Goal: Communication & Community: Ask a question

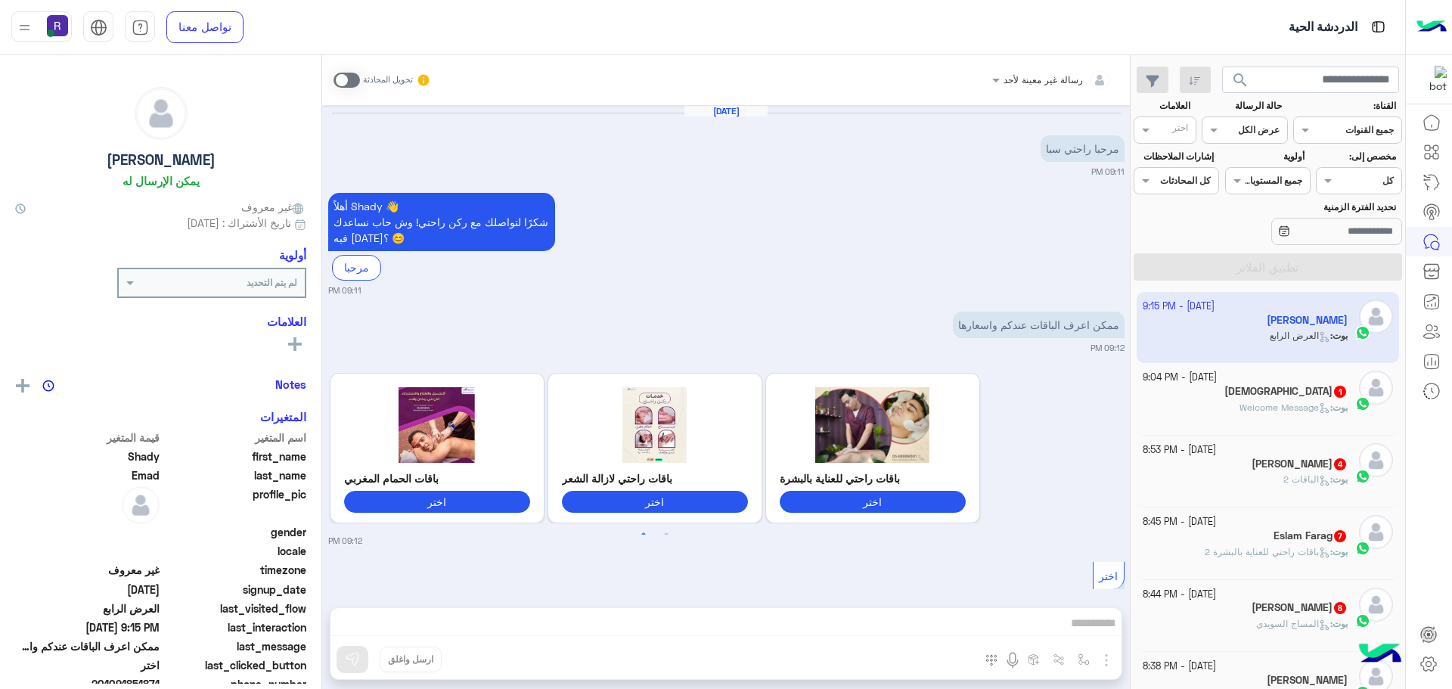
scroll to position [598, 0]
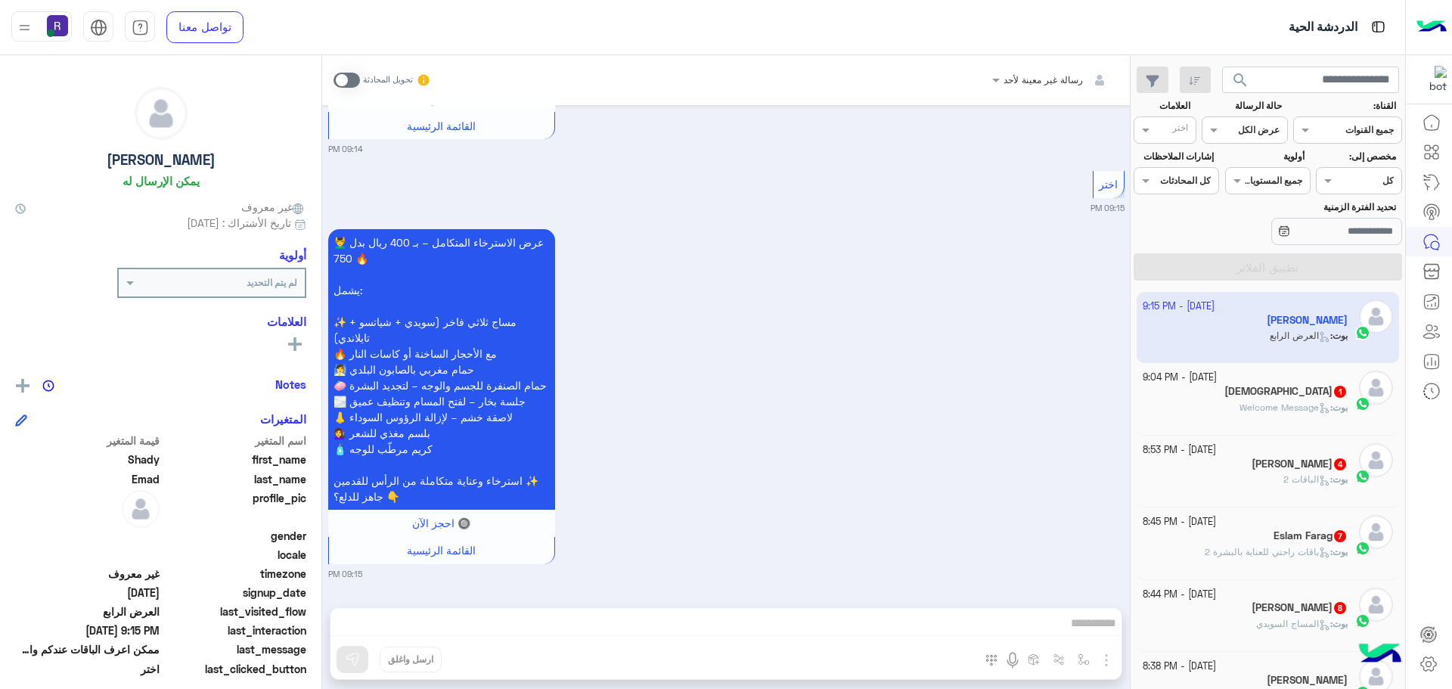
click at [349, 79] on span at bounding box center [347, 80] width 26 height 15
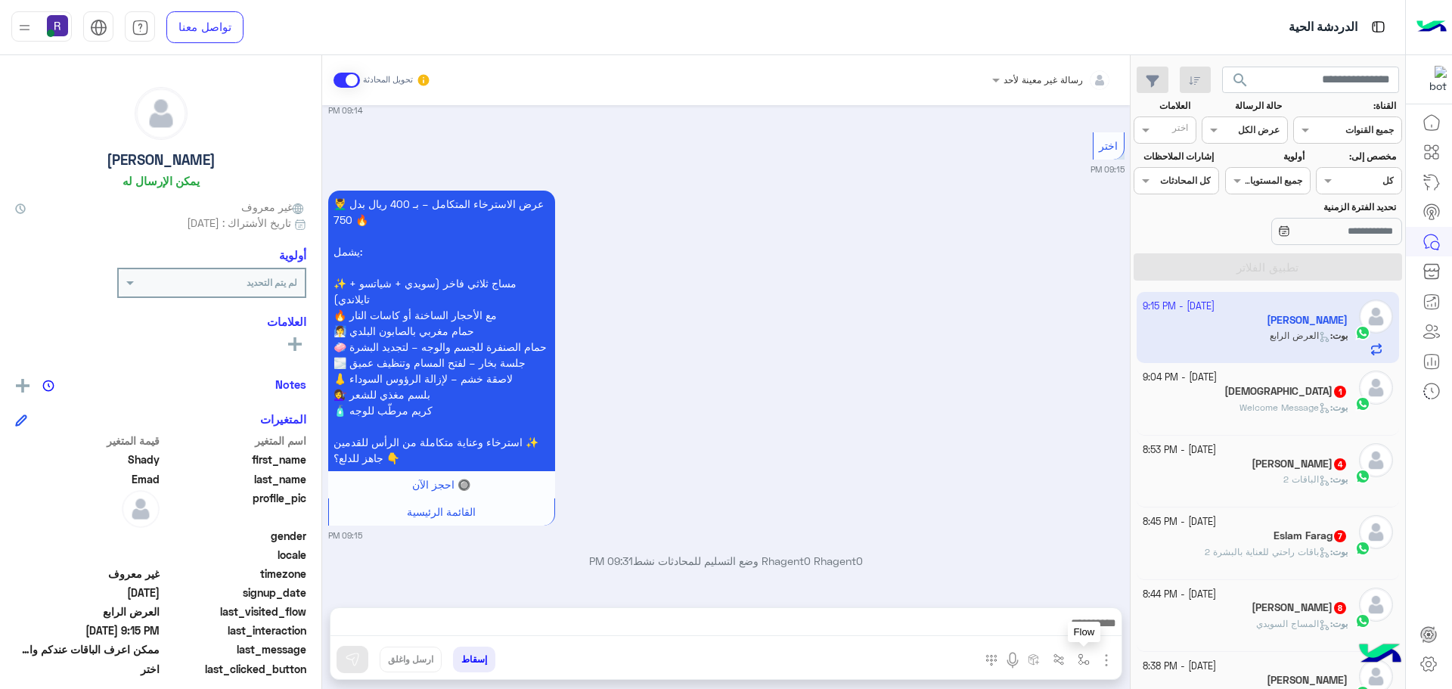
click at [1087, 661] on img "button" at bounding box center [1084, 660] width 12 height 12
click at [1101, 659] on img "button" at bounding box center [1107, 660] width 18 height 18
click at [1088, 614] on button "الصور" at bounding box center [1083, 627] width 64 height 30
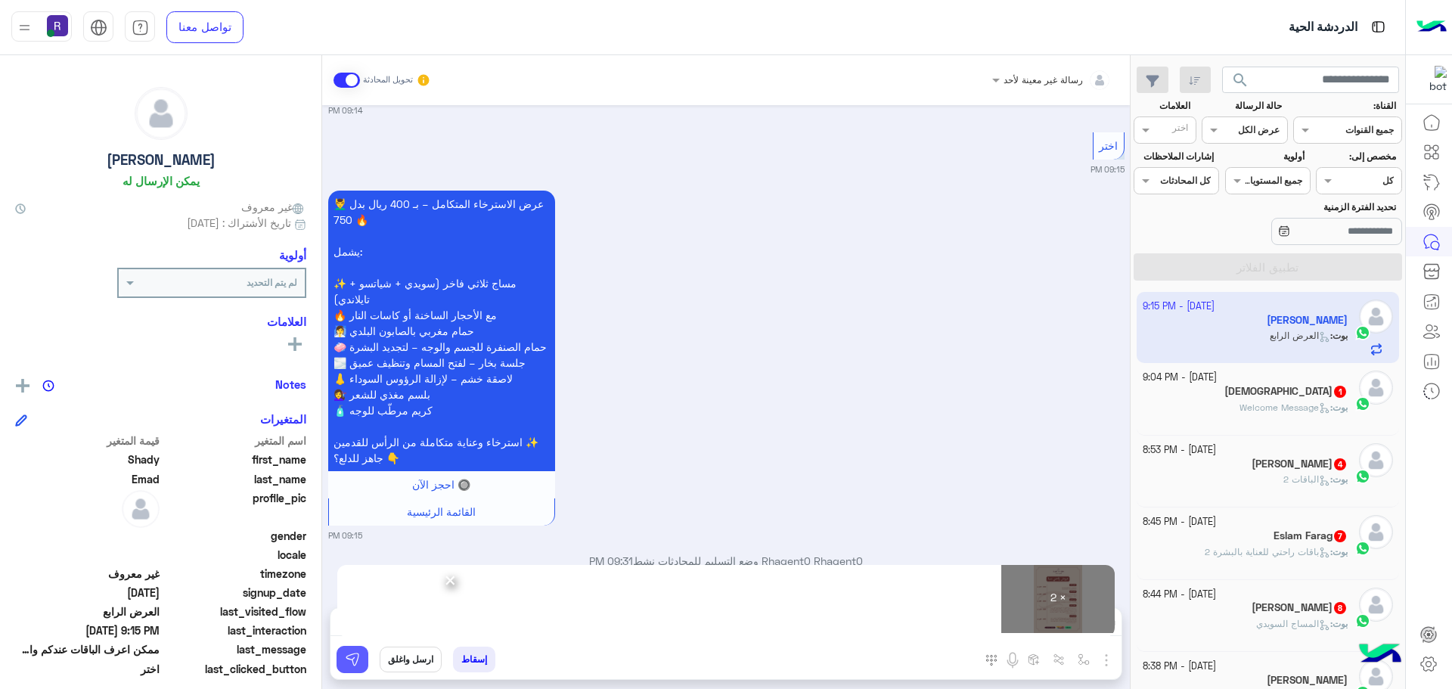
click at [349, 654] on img at bounding box center [352, 659] width 15 height 15
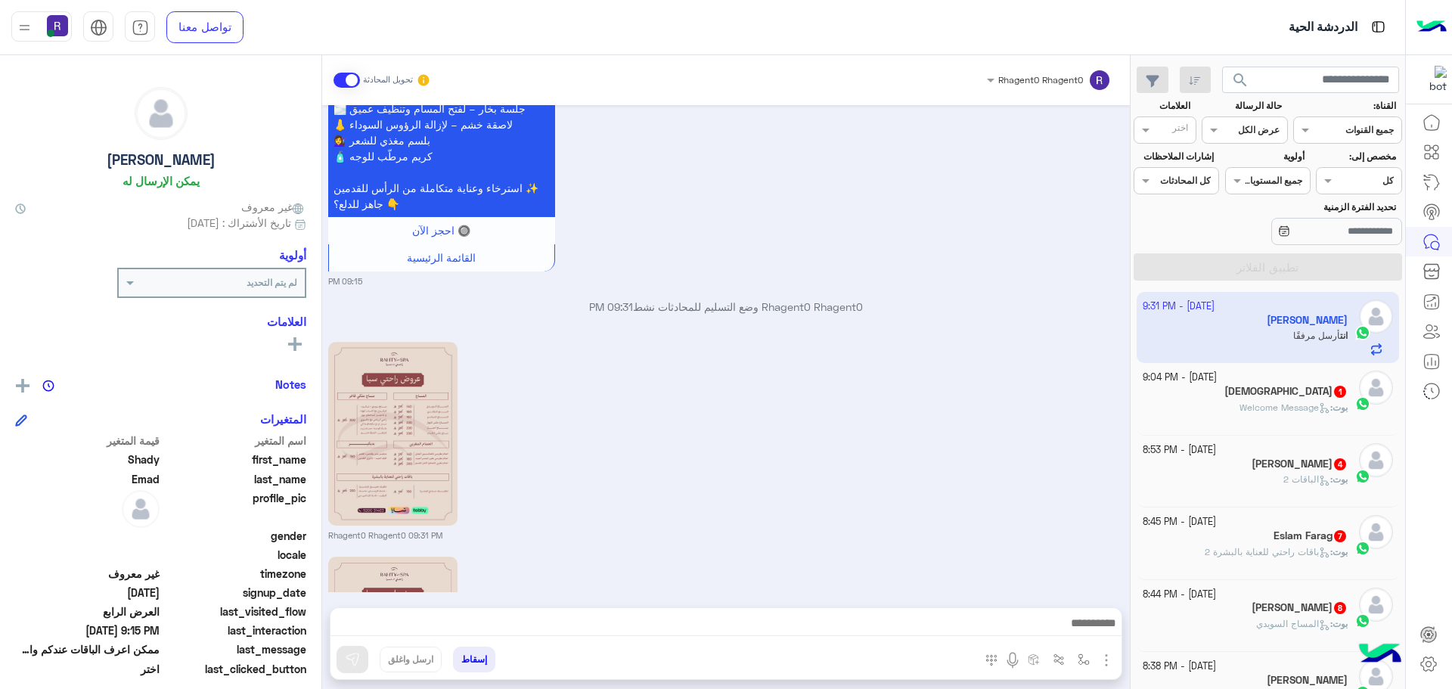
scroll to position [2495, 0]
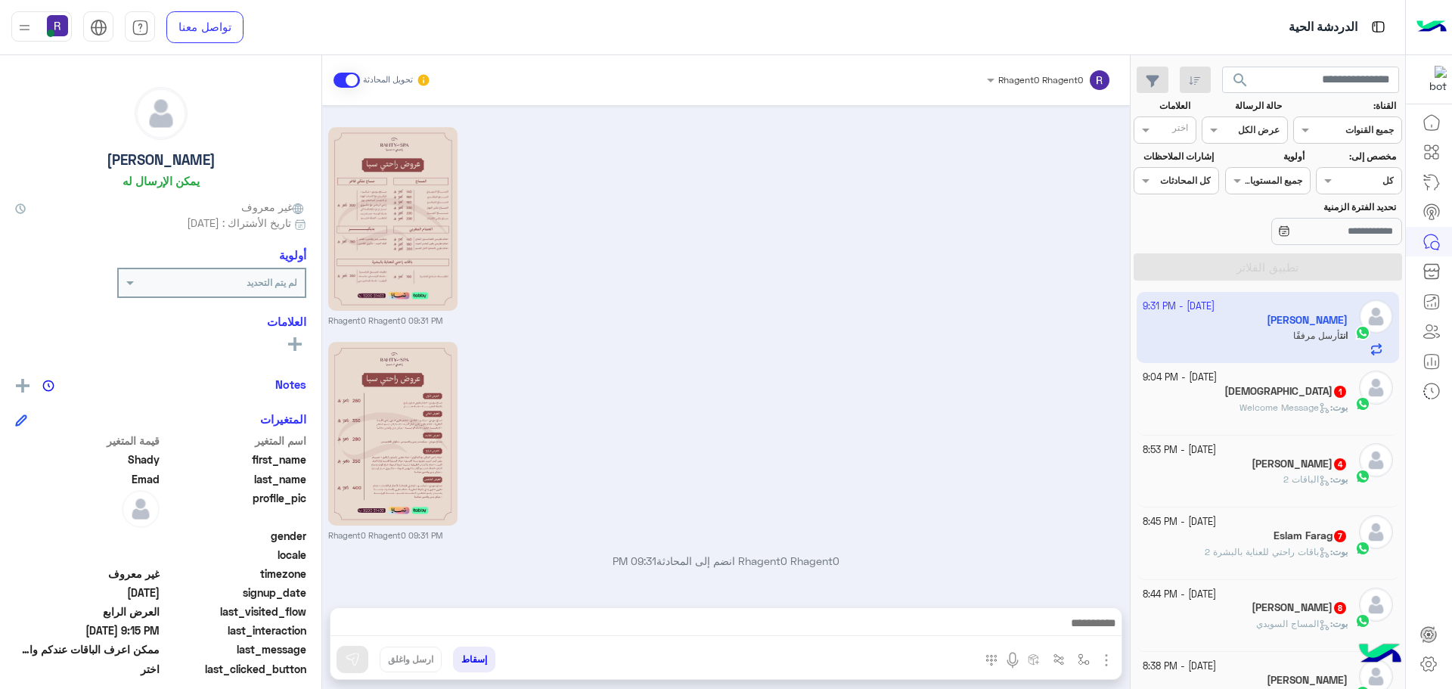
click at [1240, 408] on span "Welcome Message" at bounding box center [1285, 407] width 91 height 11
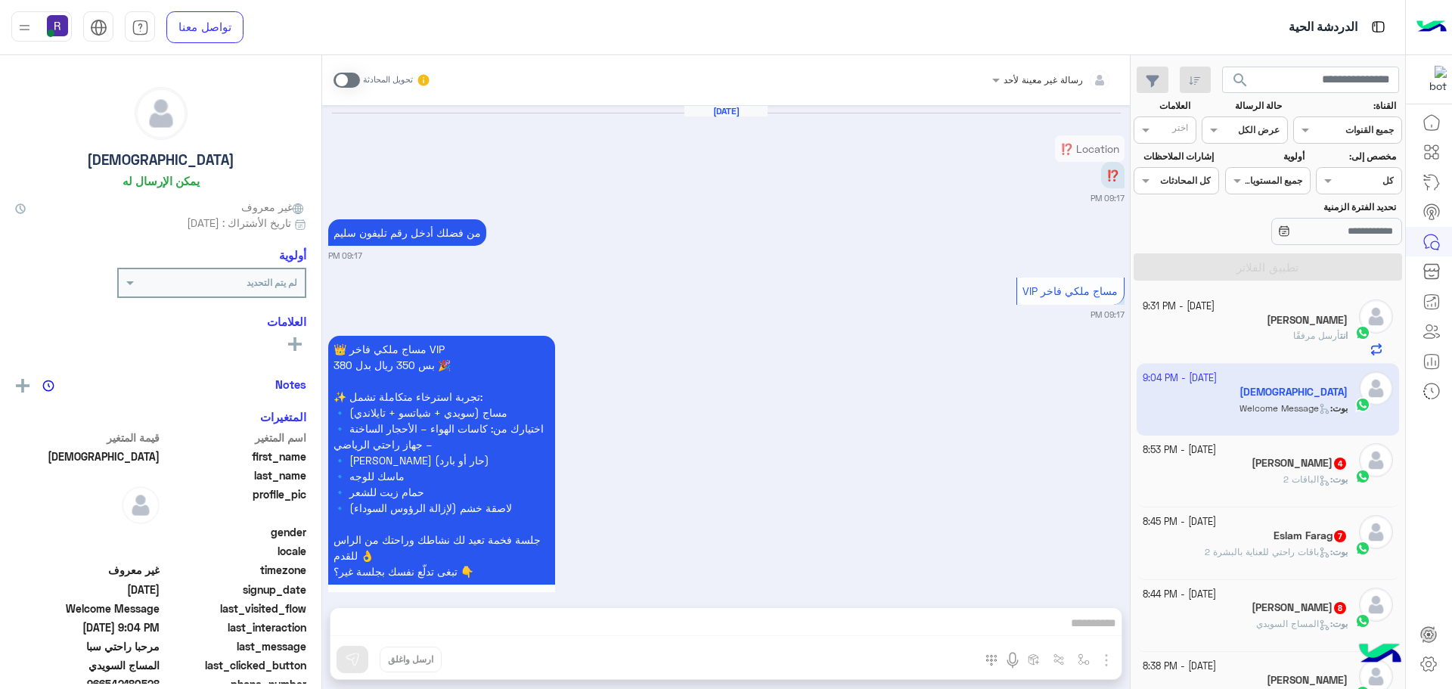
scroll to position [1904, 0]
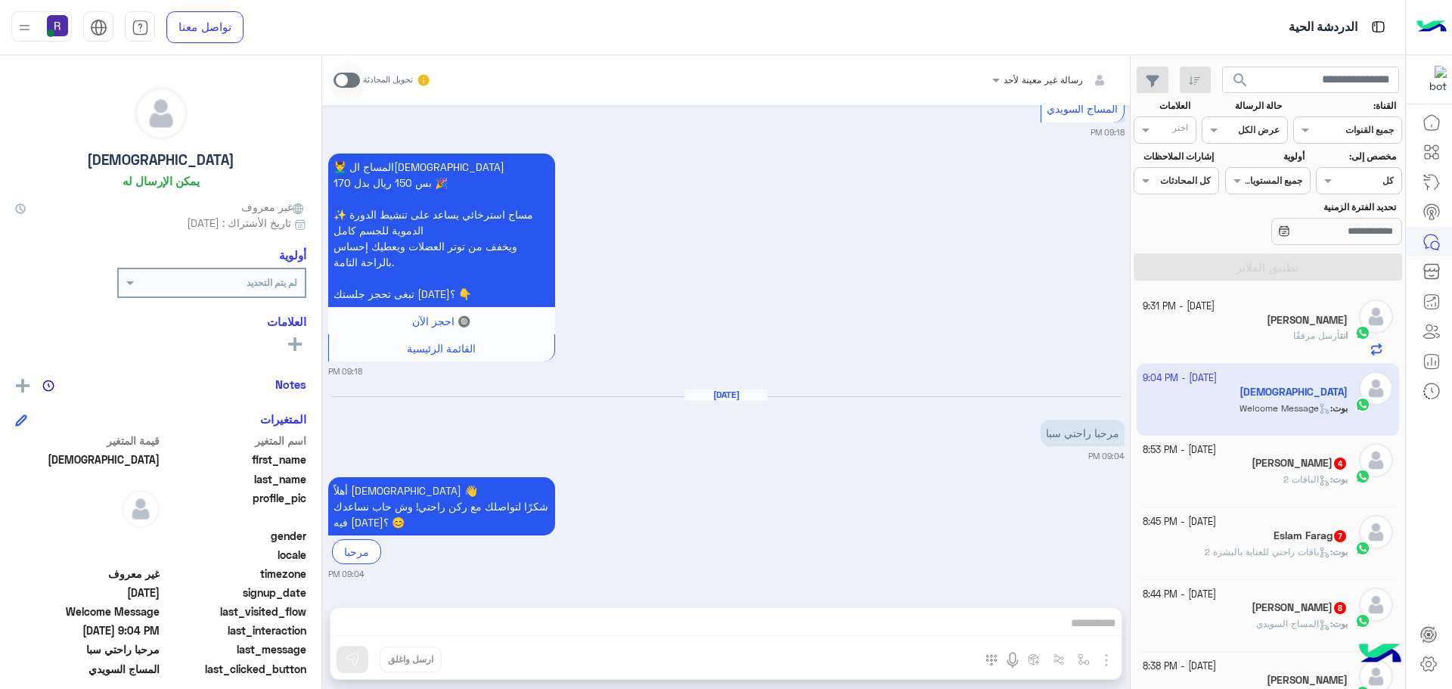
click at [343, 84] on span at bounding box center [347, 80] width 26 height 15
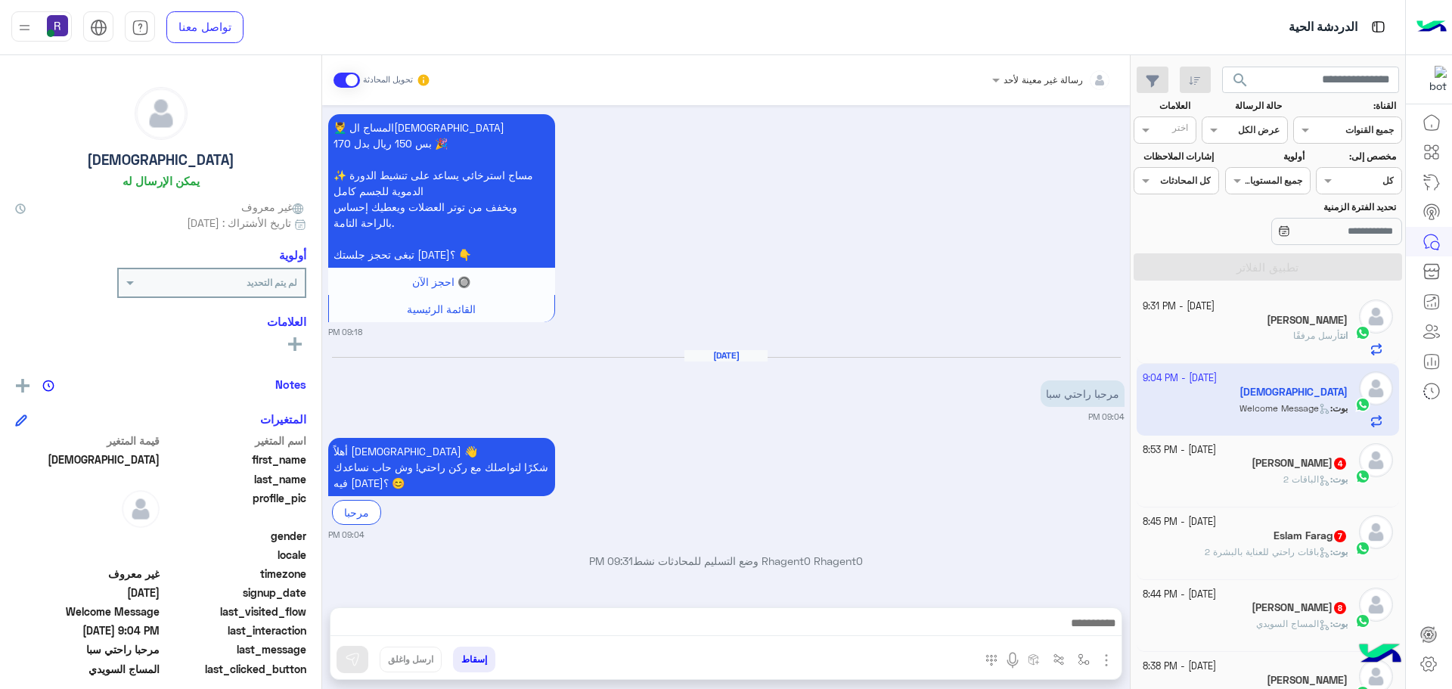
click at [1104, 663] on img "button" at bounding box center [1107, 660] width 18 height 18
click at [1089, 627] on span "الصور" at bounding box center [1078, 627] width 28 height 17
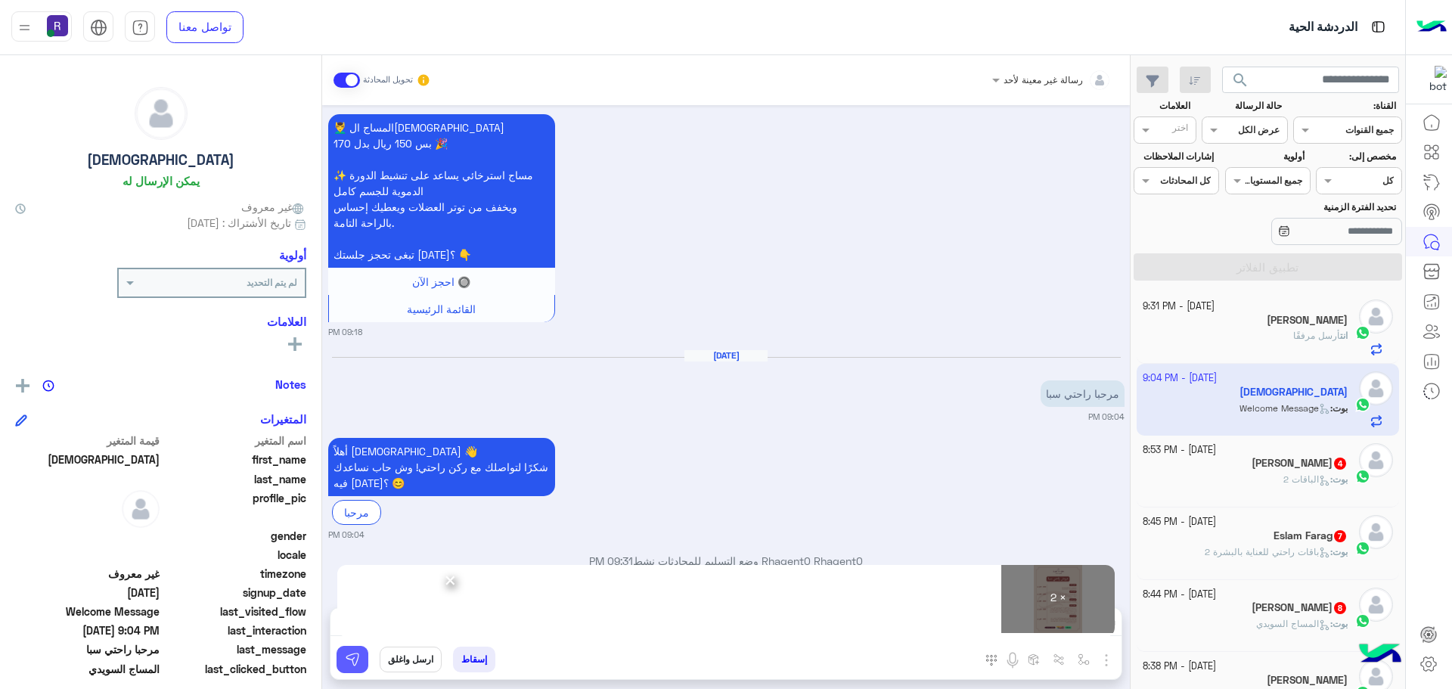
click at [340, 661] on button at bounding box center [353, 659] width 32 height 27
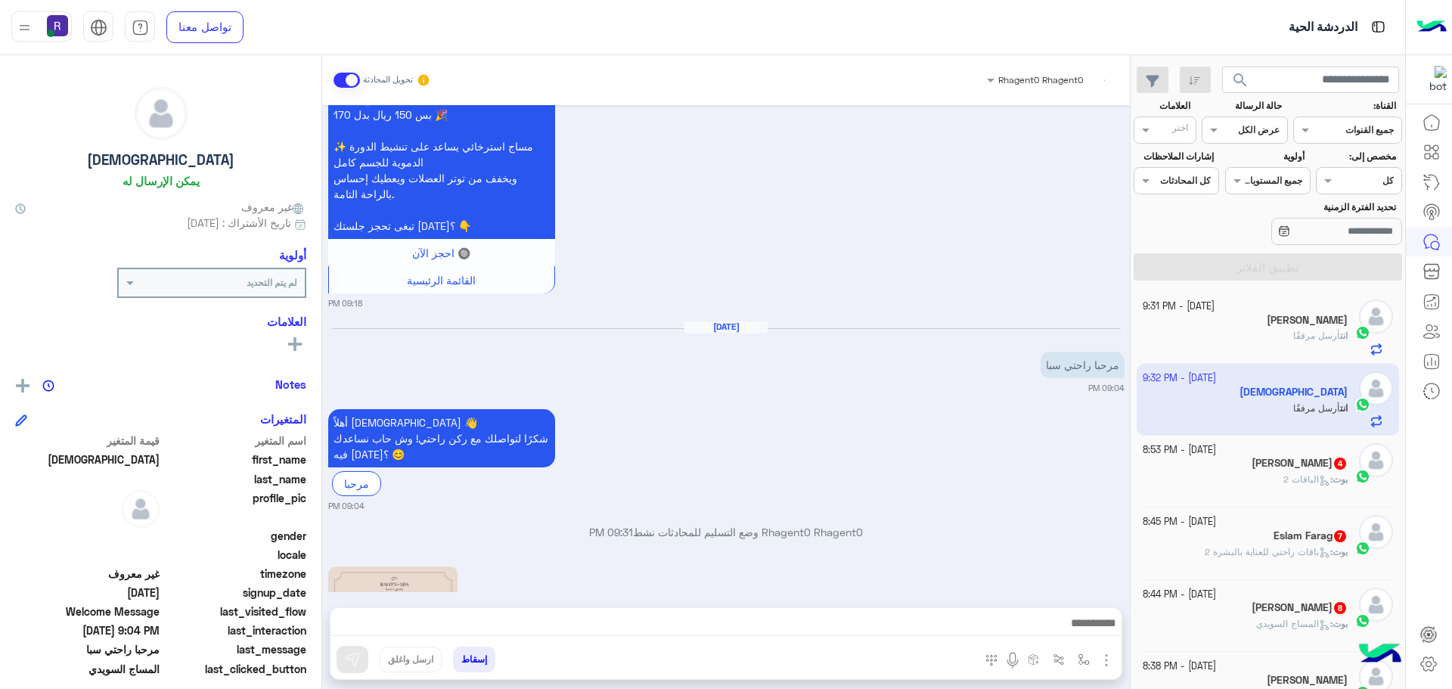
scroll to position [2451, 0]
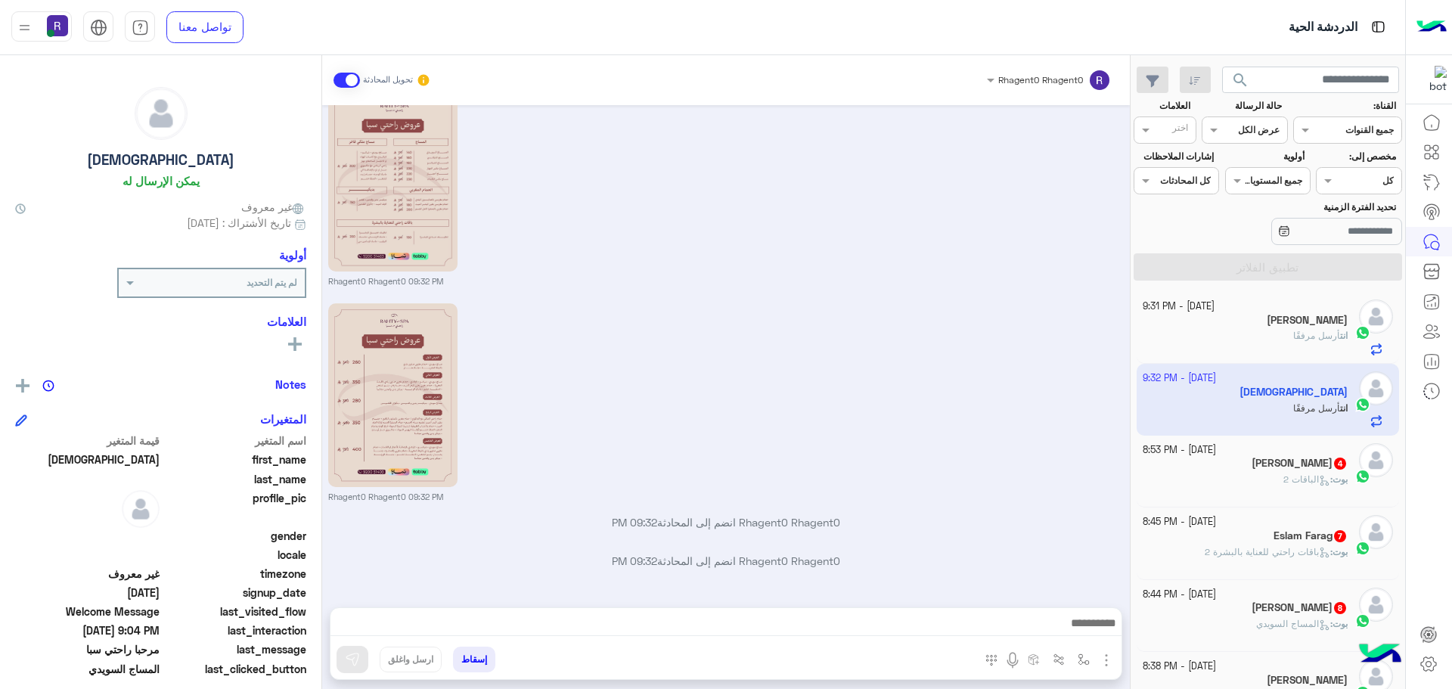
click at [1251, 477] on div "بوت : الباقات 2" at bounding box center [1246, 486] width 206 height 26
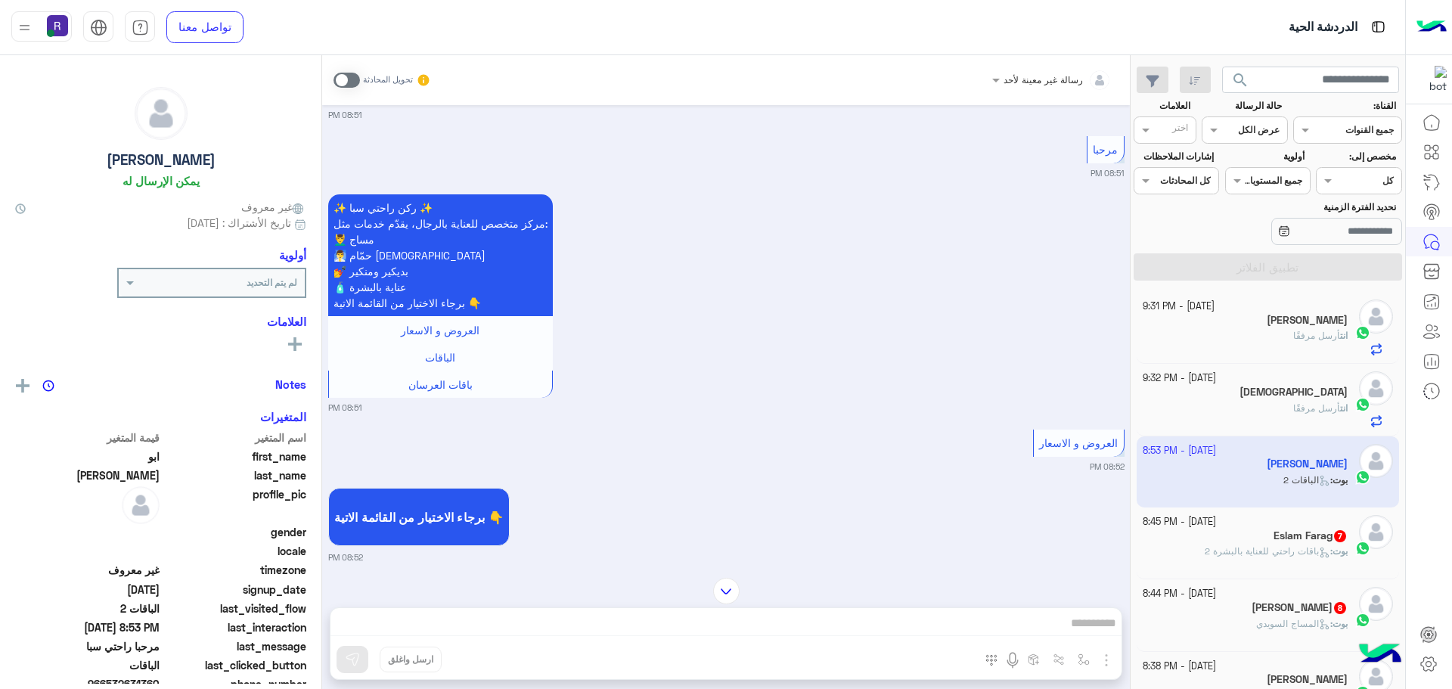
scroll to position [147, 0]
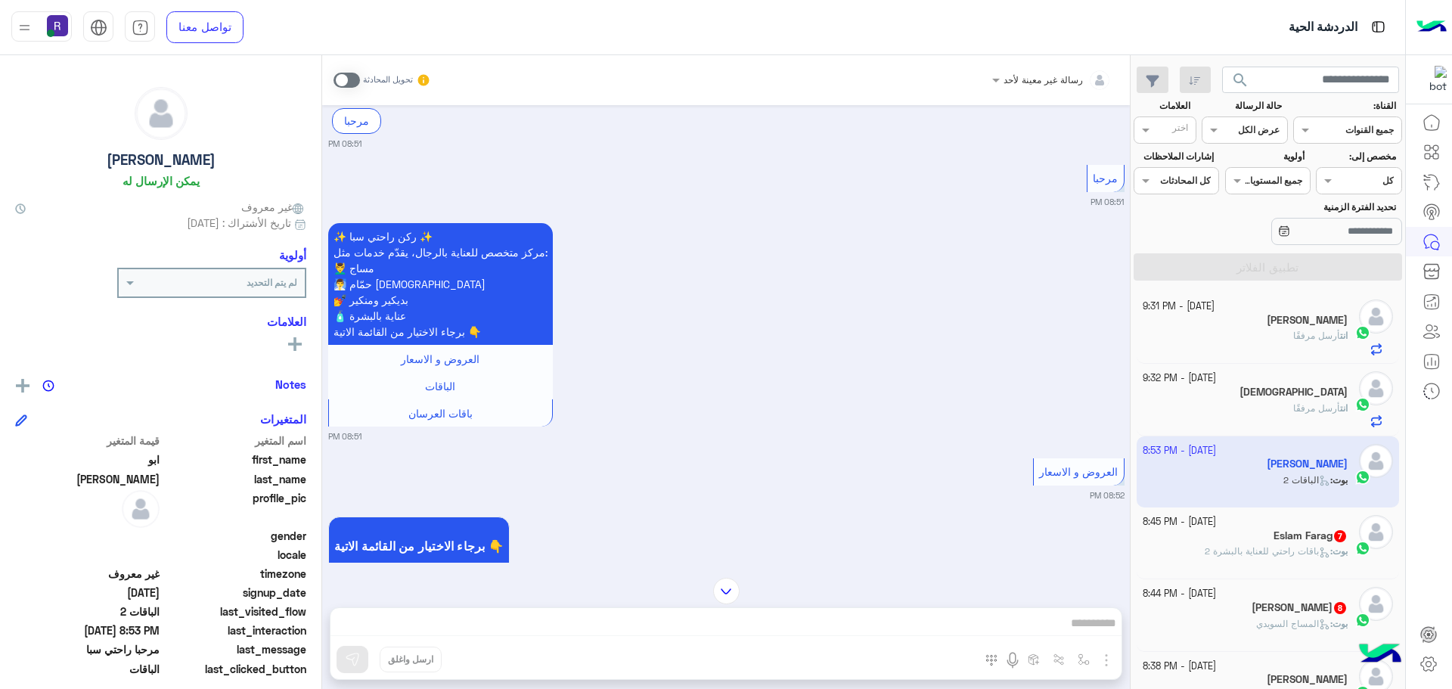
click at [349, 79] on span at bounding box center [347, 80] width 26 height 15
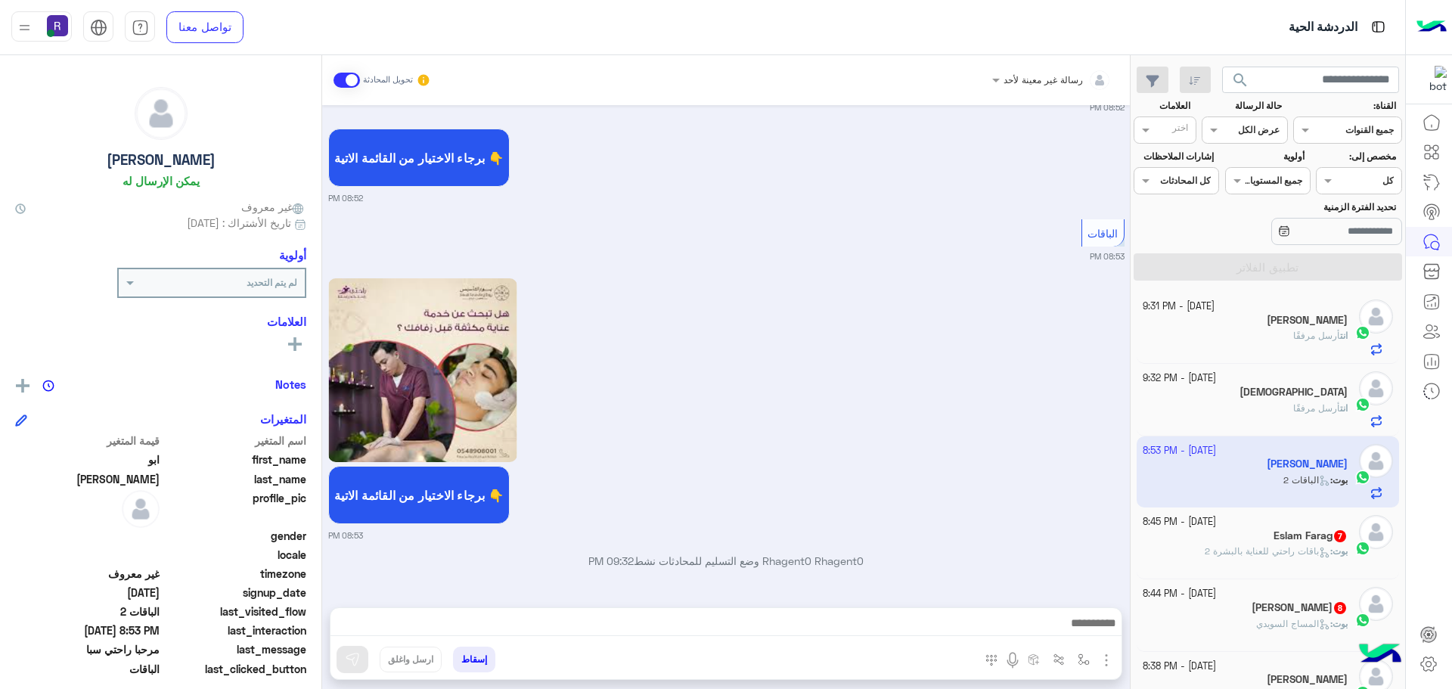
click at [1104, 663] on img "button" at bounding box center [1107, 660] width 18 height 18
click at [1072, 620] on span "الصور" at bounding box center [1078, 627] width 28 height 17
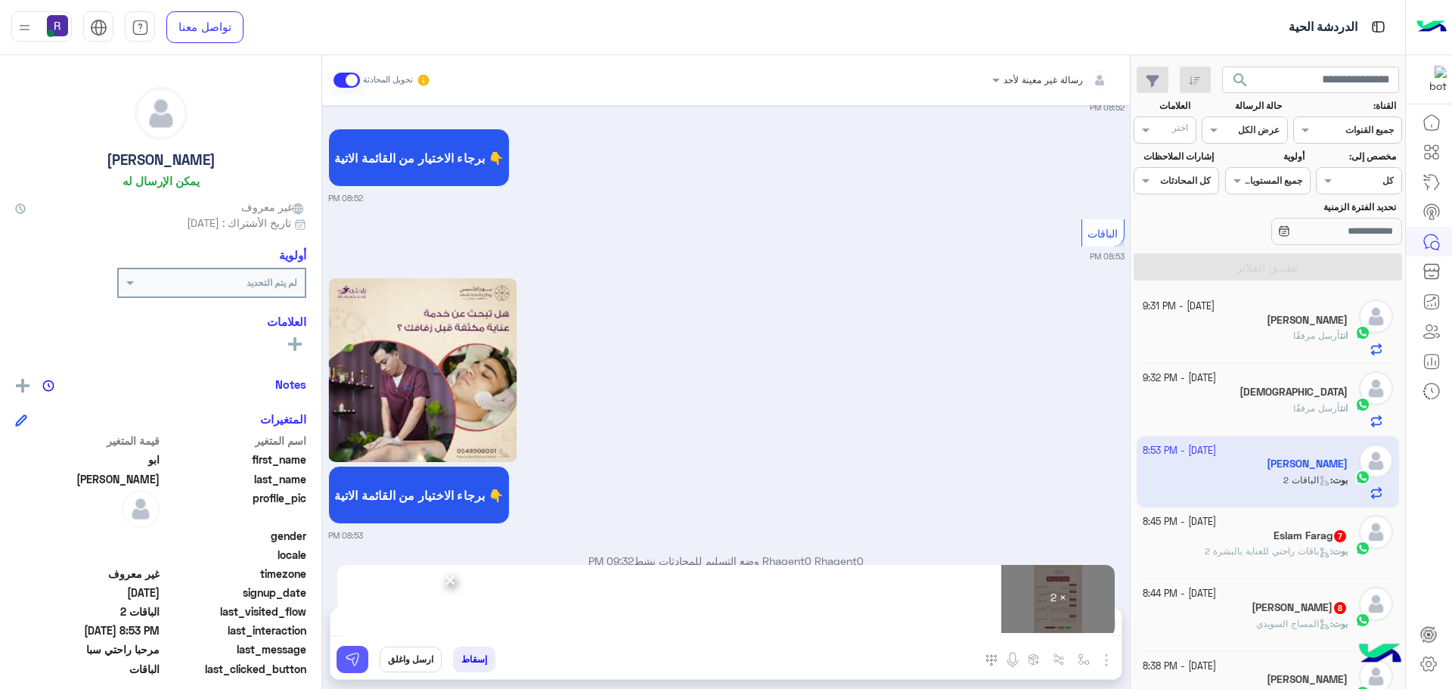
click at [351, 661] on img at bounding box center [352, 659] width 15 height 15
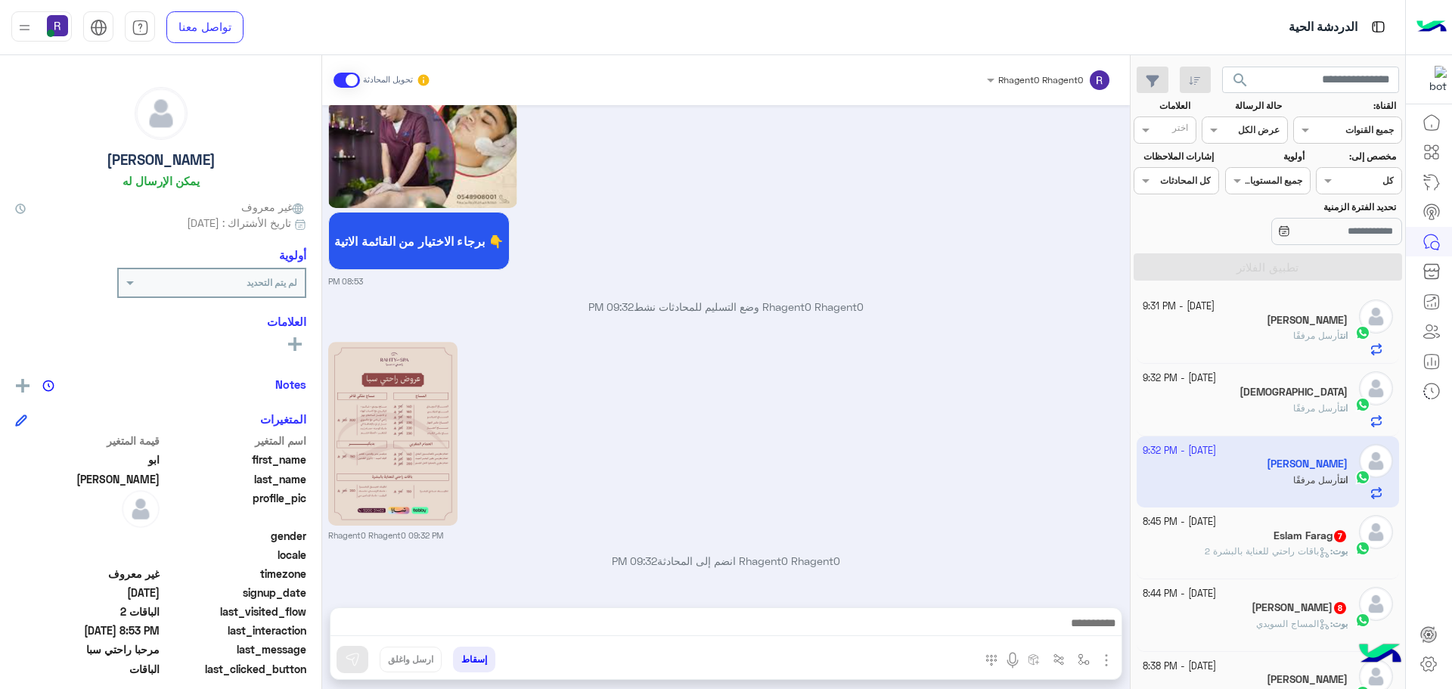
scroll to position [1033, 0]
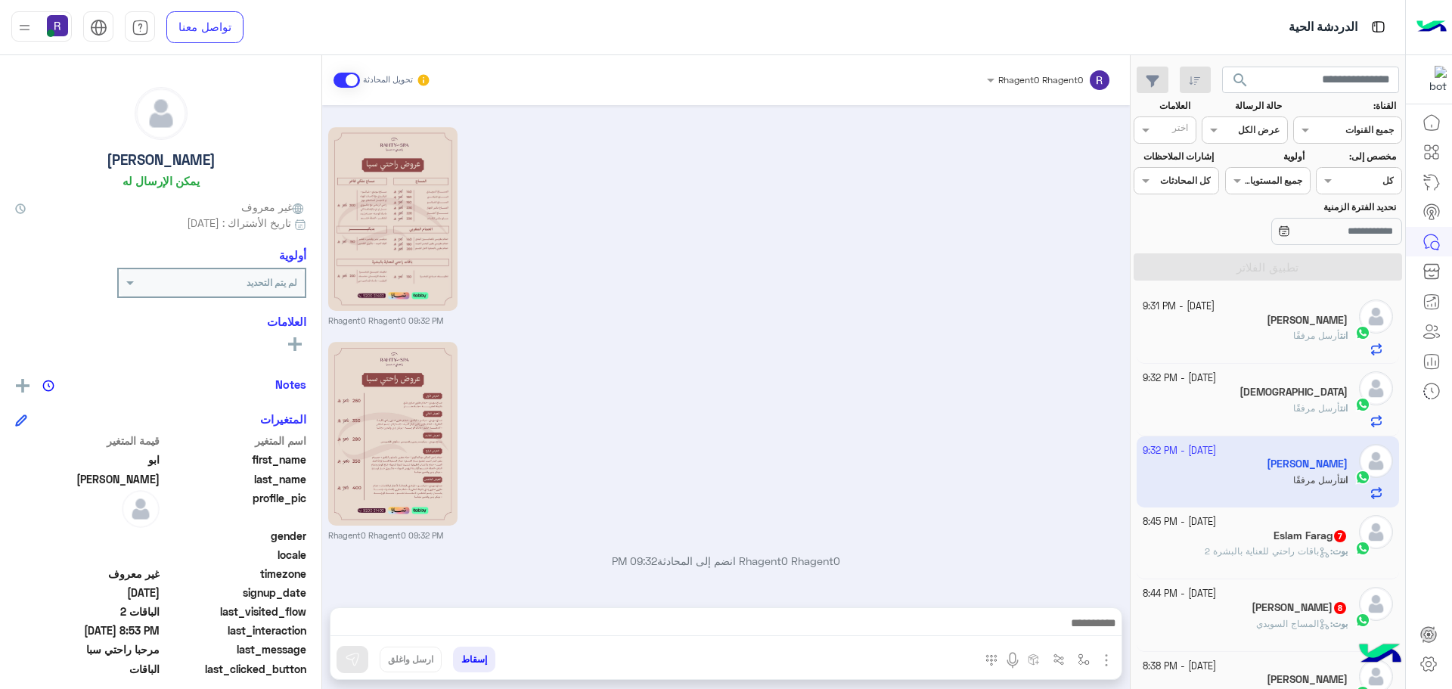
click at [1292, 532] on h5 "Eslam Farag 7" at bounding box center [1311, 536] width 74 height 13
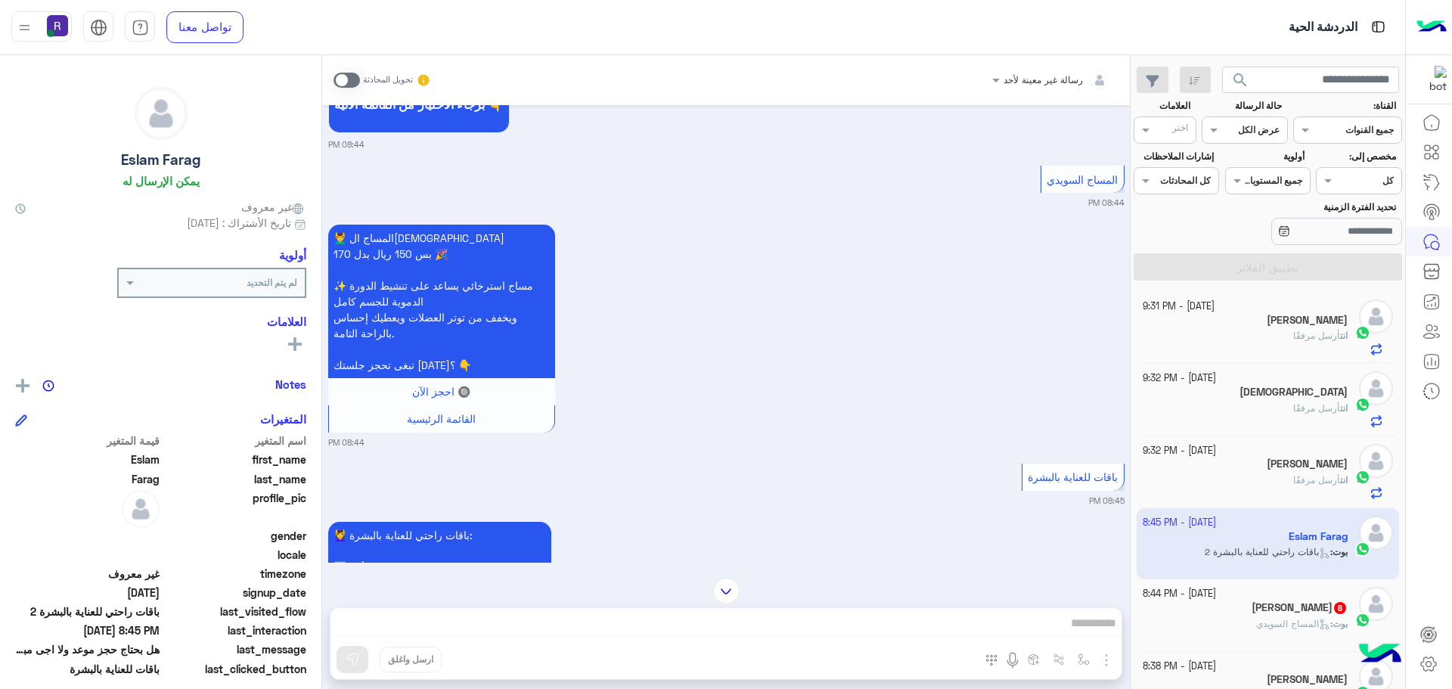
scroll to position [1216, 0]
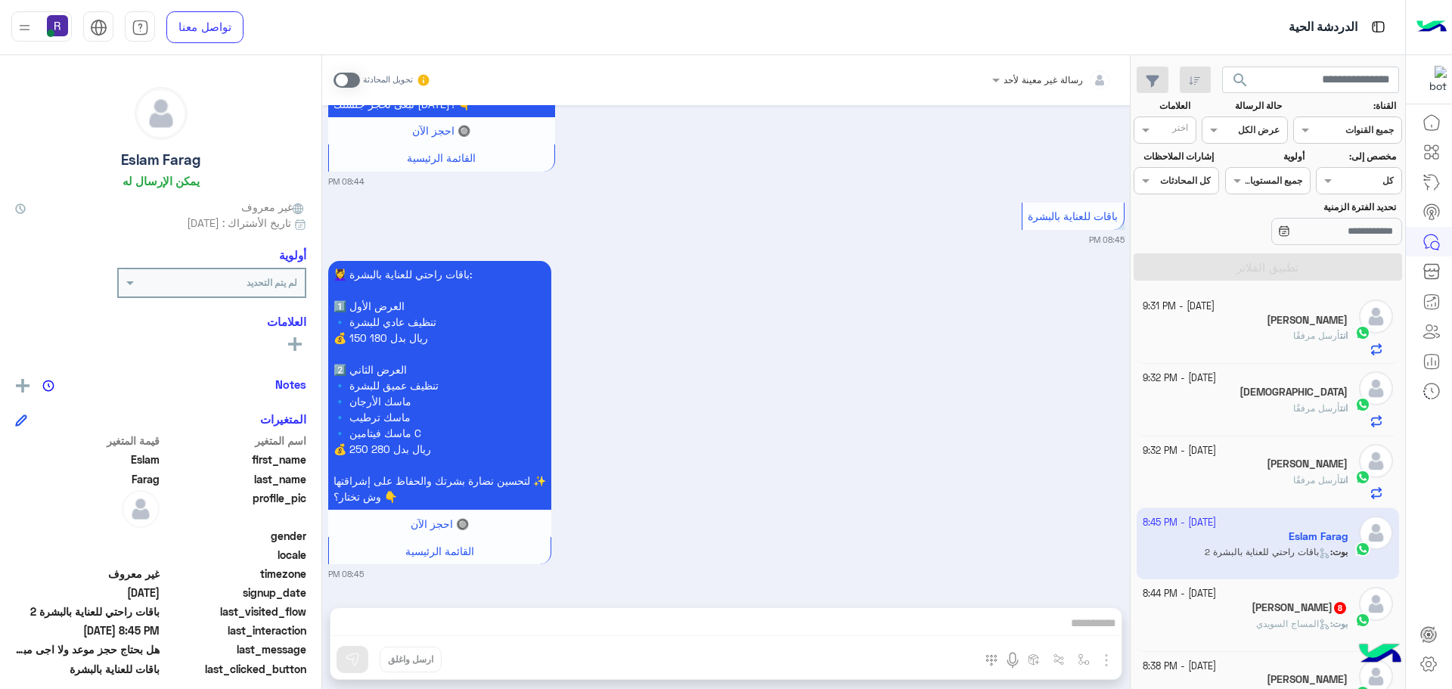
click at [340, 87] on span at bounding box center [347, 80] width 26 height 15
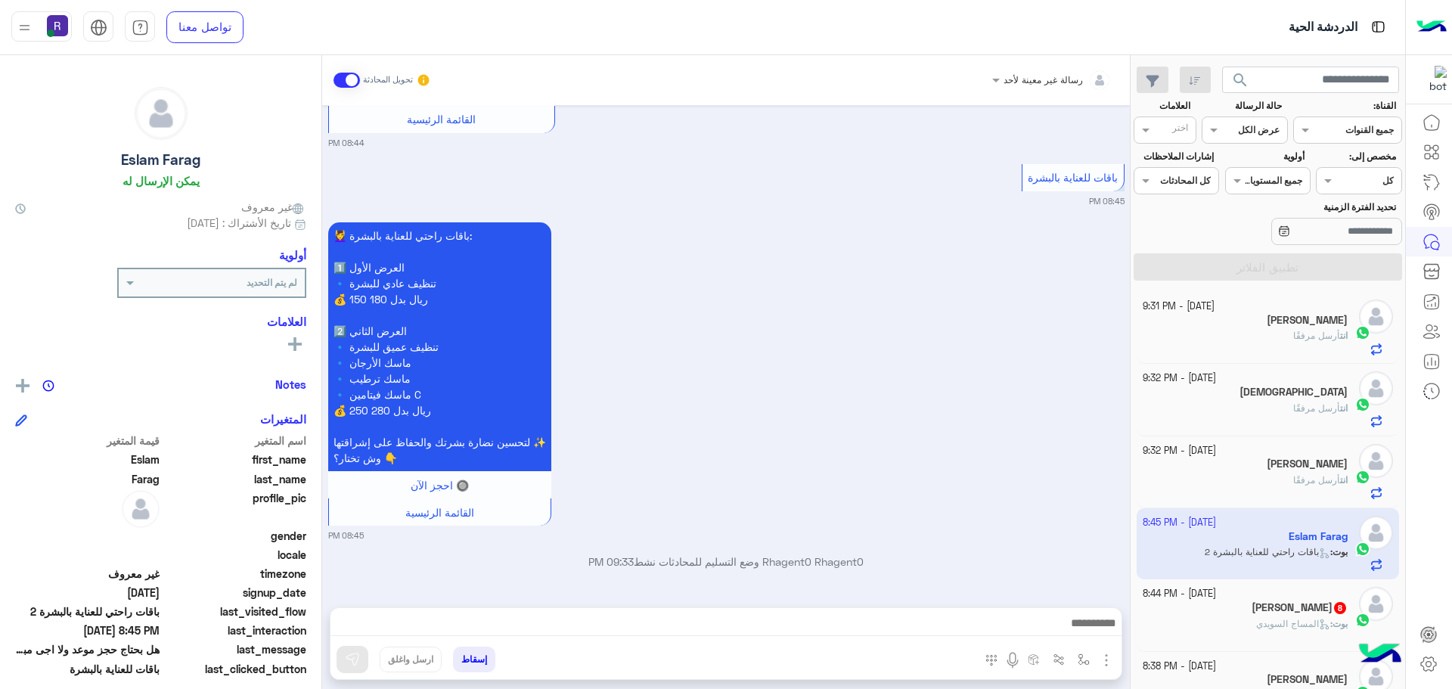
click at [1110, 660] on img "button" at bounding box center [1107, 660] width 18 height 18
click at [1078, 620] on span "الصور" at bounding box center [1078, 627] width 28 height 17
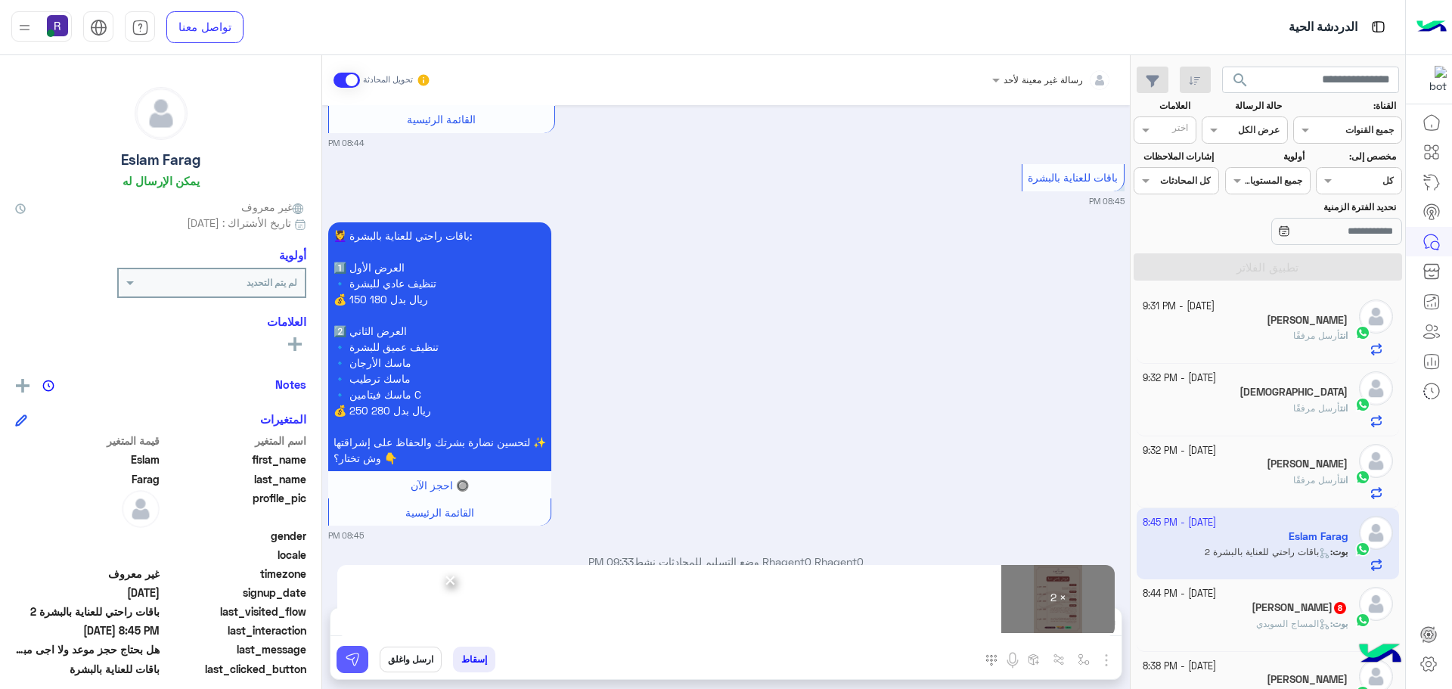
click at [362, 663] on button at bounding box center [353, 659] width 32 height 27
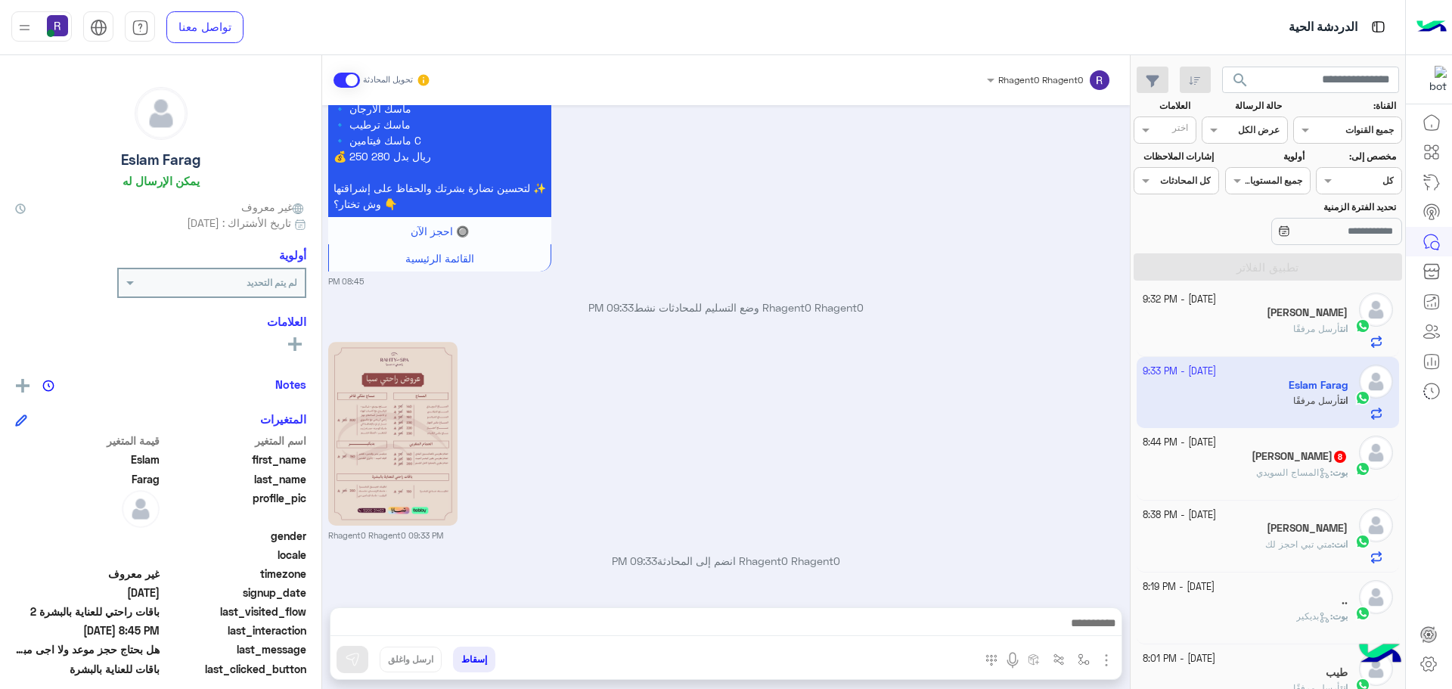
scroll to position [1724, 0]
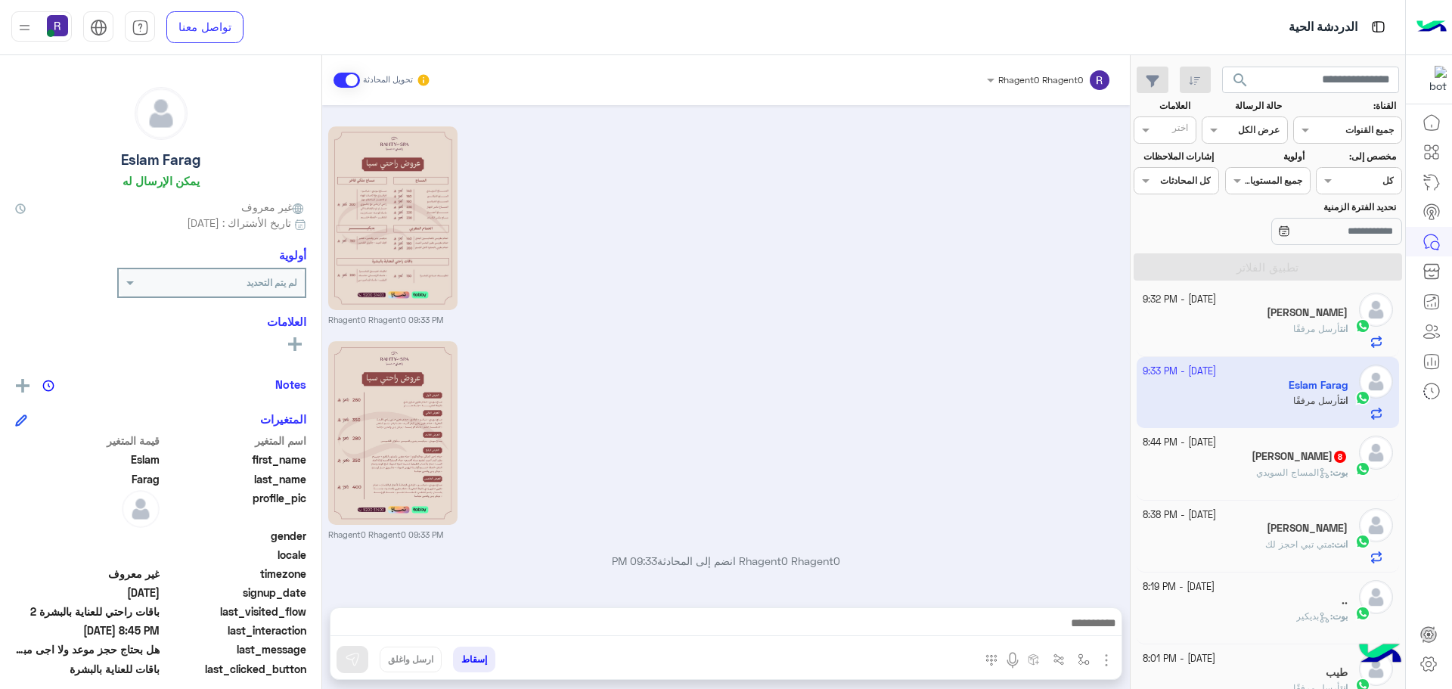
click at [1322, 474] on icon at bounding box center [1325, 473] width 6 height 5
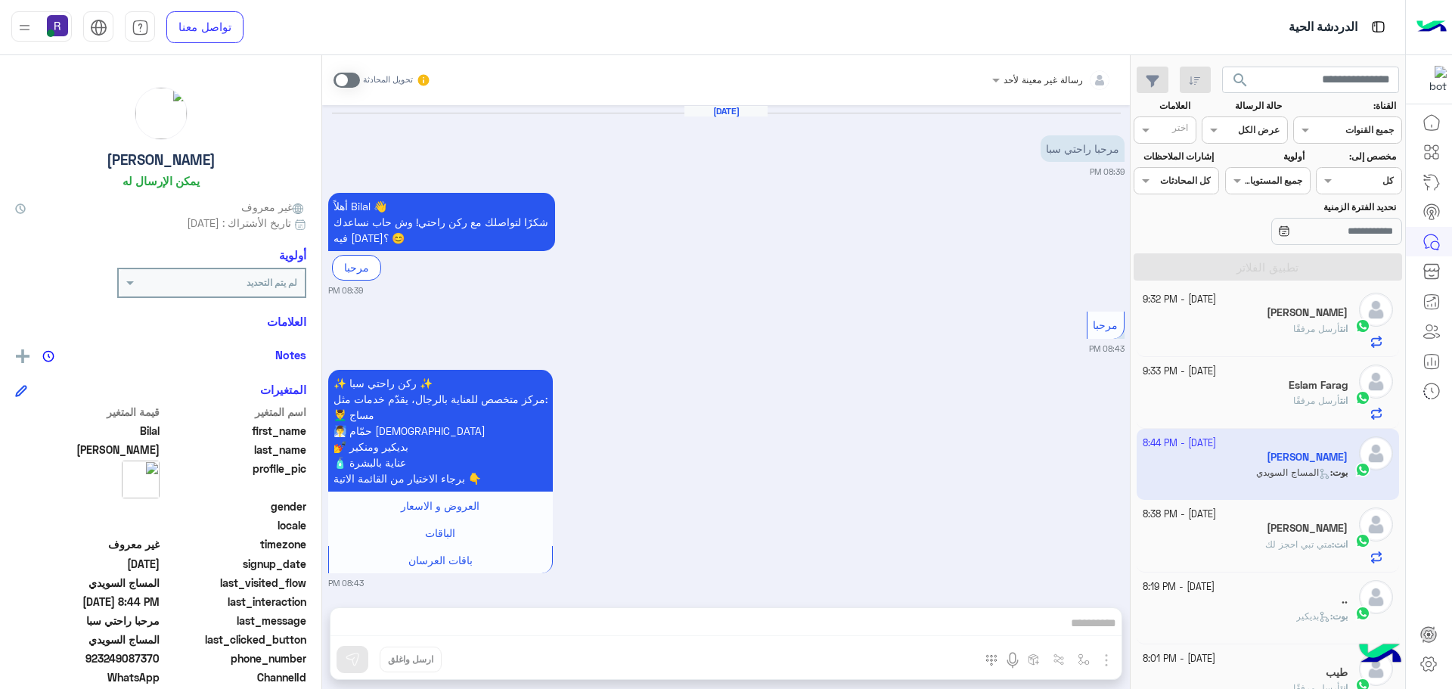
scroll to position [1294, 0]
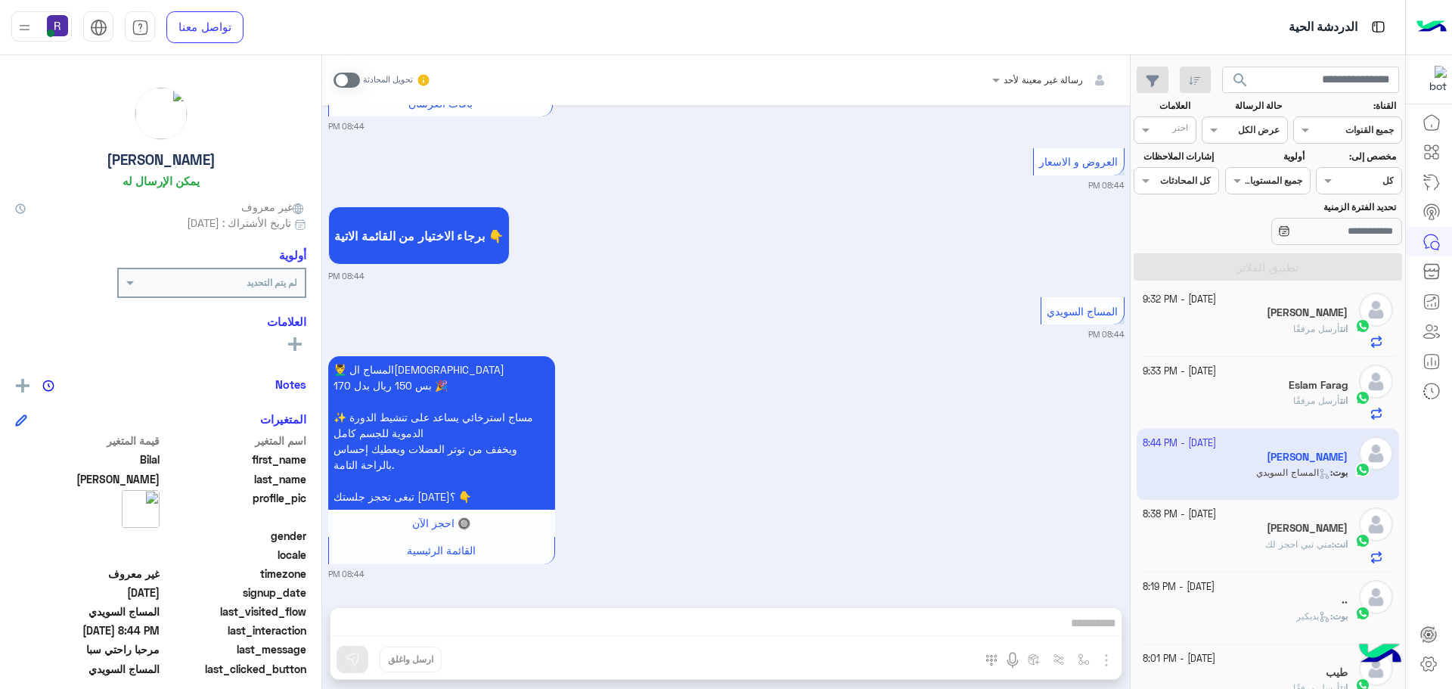
click at [337, 73] on label at bounding box center [347, 80] width 26 height 15
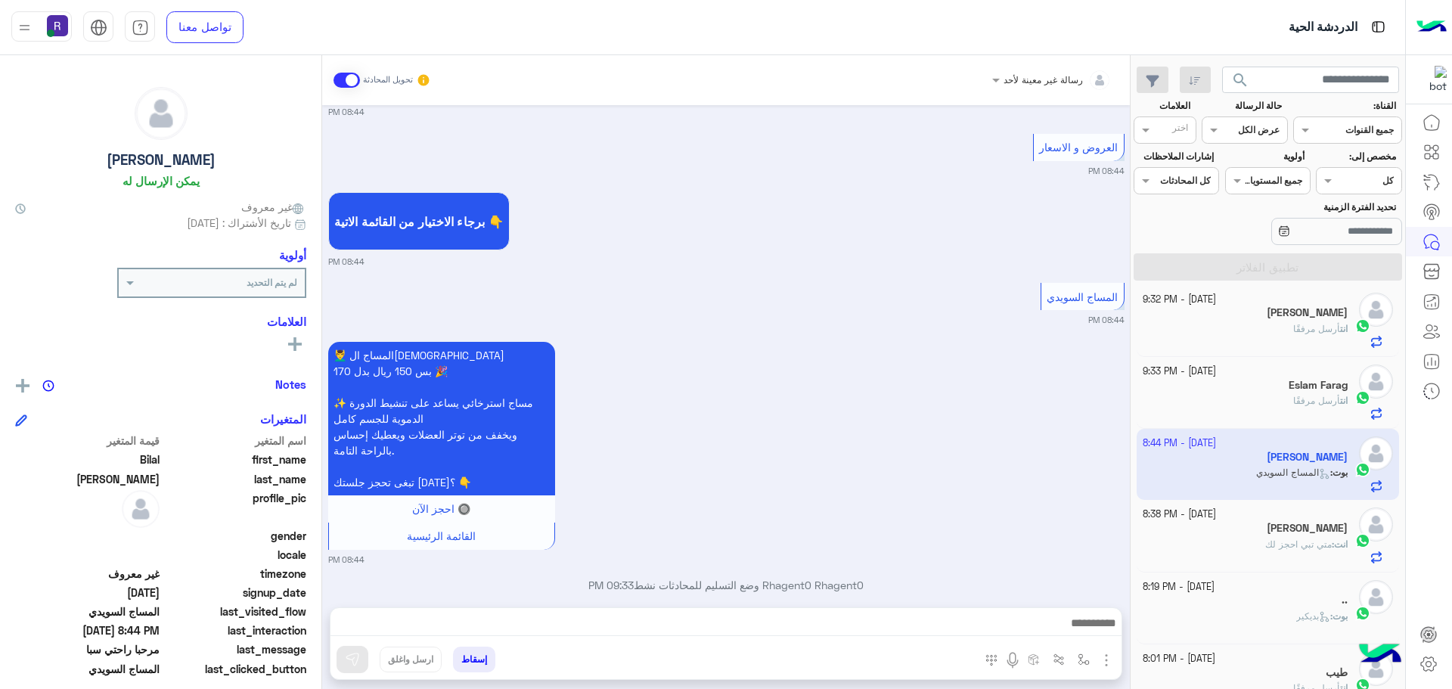
scroll to position [1332, 0]
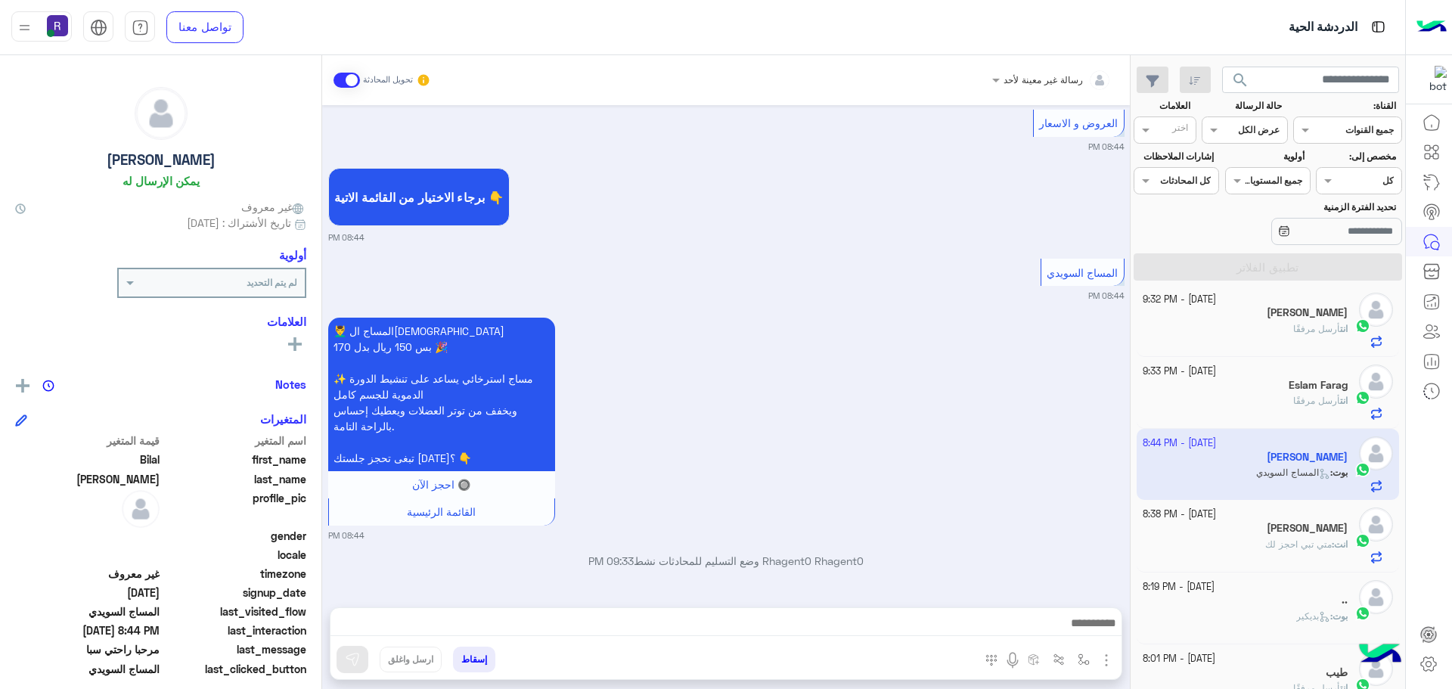
click at [1107, 654] on img "button" at bounding box center [1107, 660] width 18 height 18
click at [1093, 631] on button "الصور" at bounding box center [1083, 627] width 64 height 30
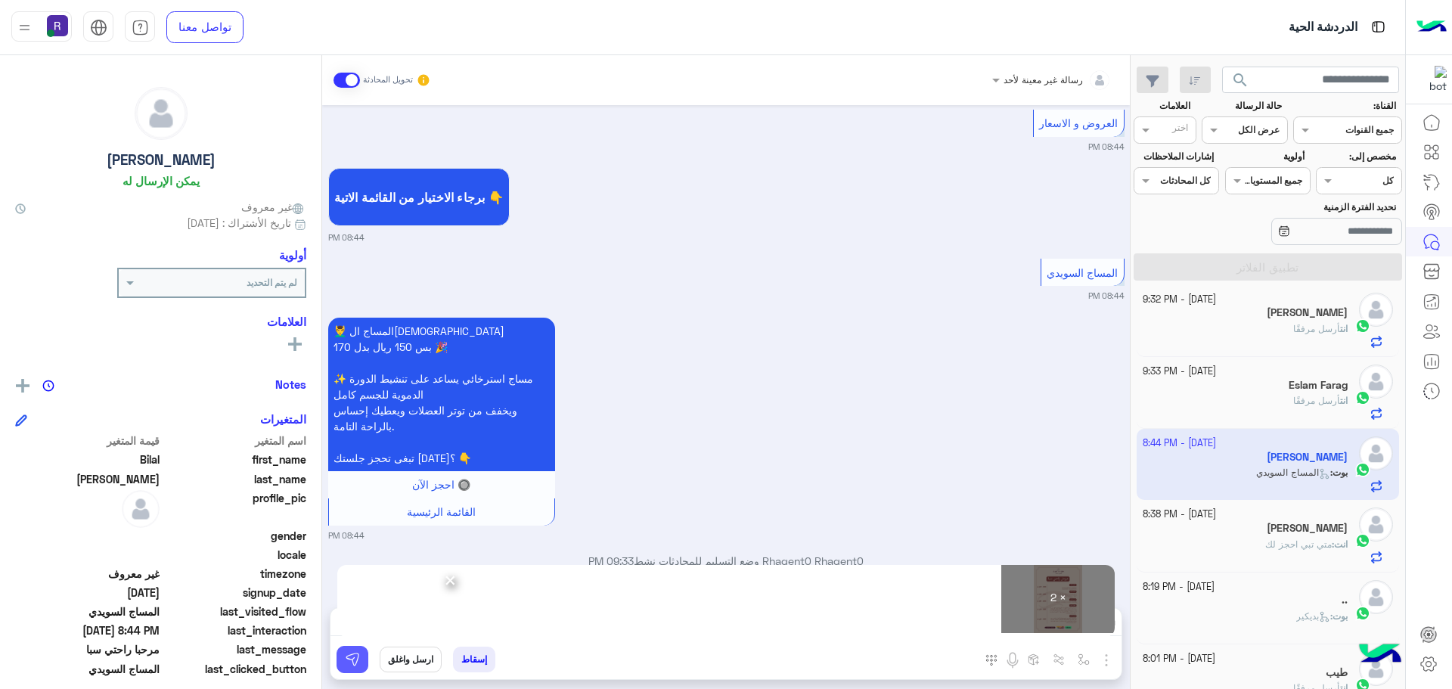
click at [352, 667] on button at bounding box center [353, 659] width 32 height 27
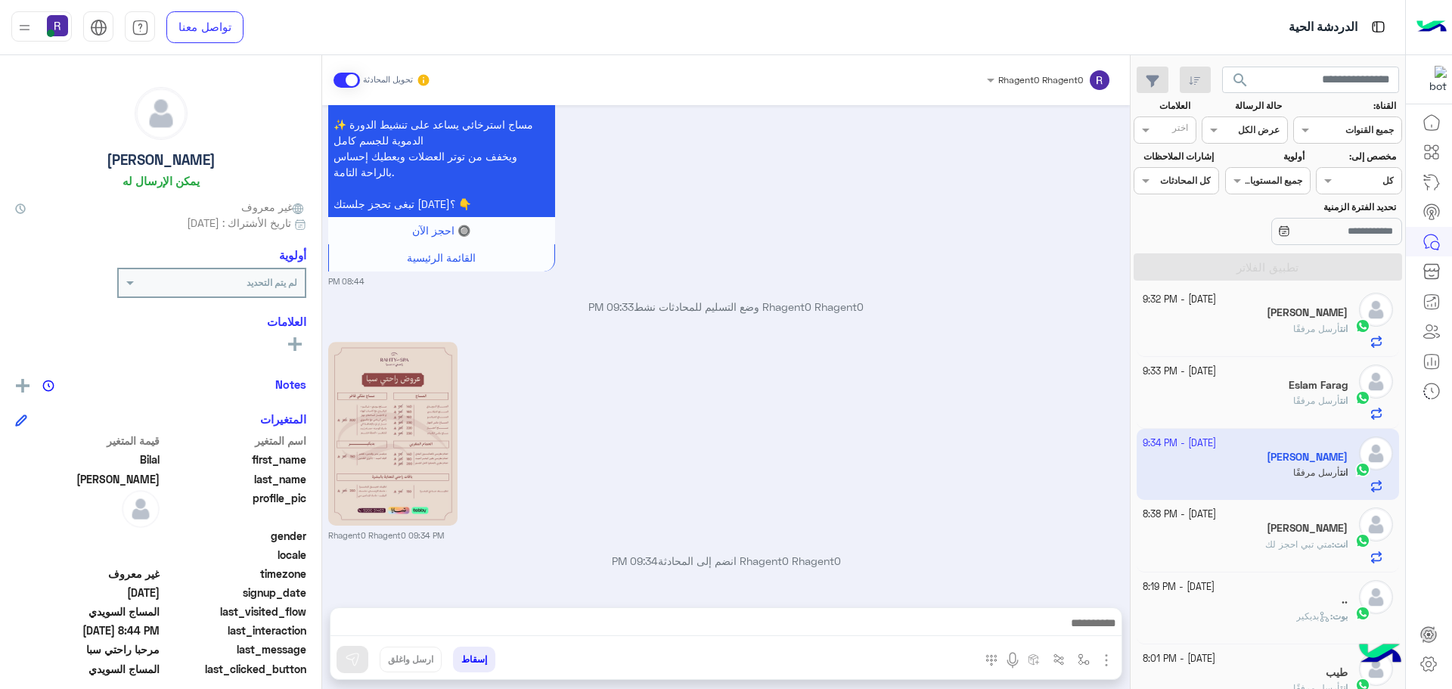
scroll to position [1801, 0]
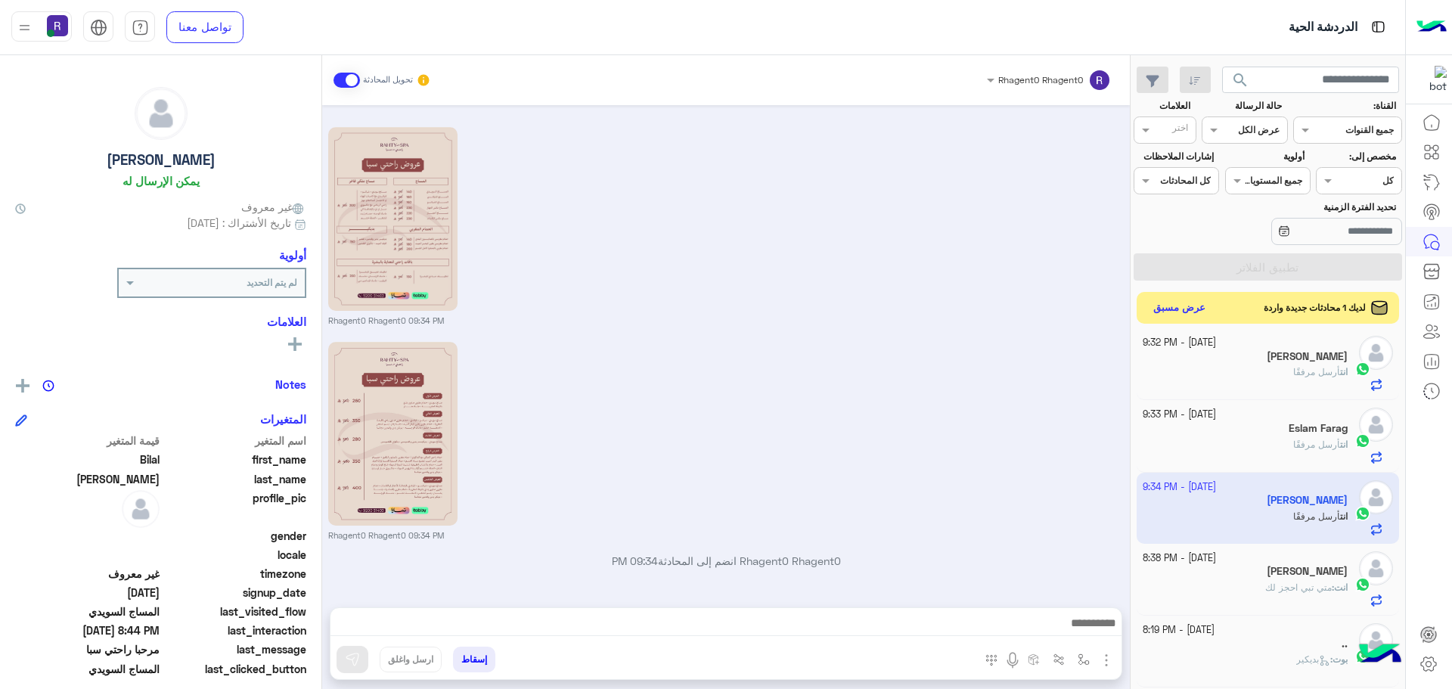
click at [1188, 305] on button "عرض مسبق" at bounding box center [1180, 308] width 64 height 20
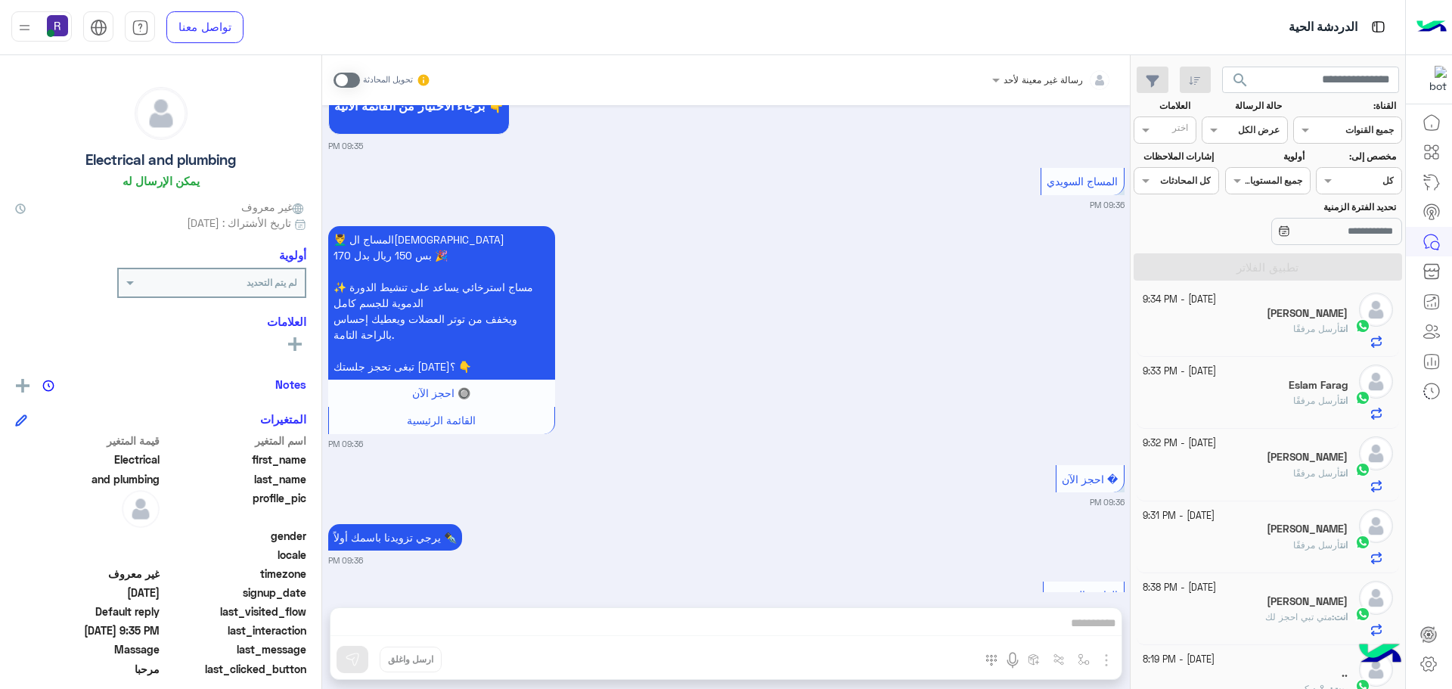
scroll to position [1057, 0]
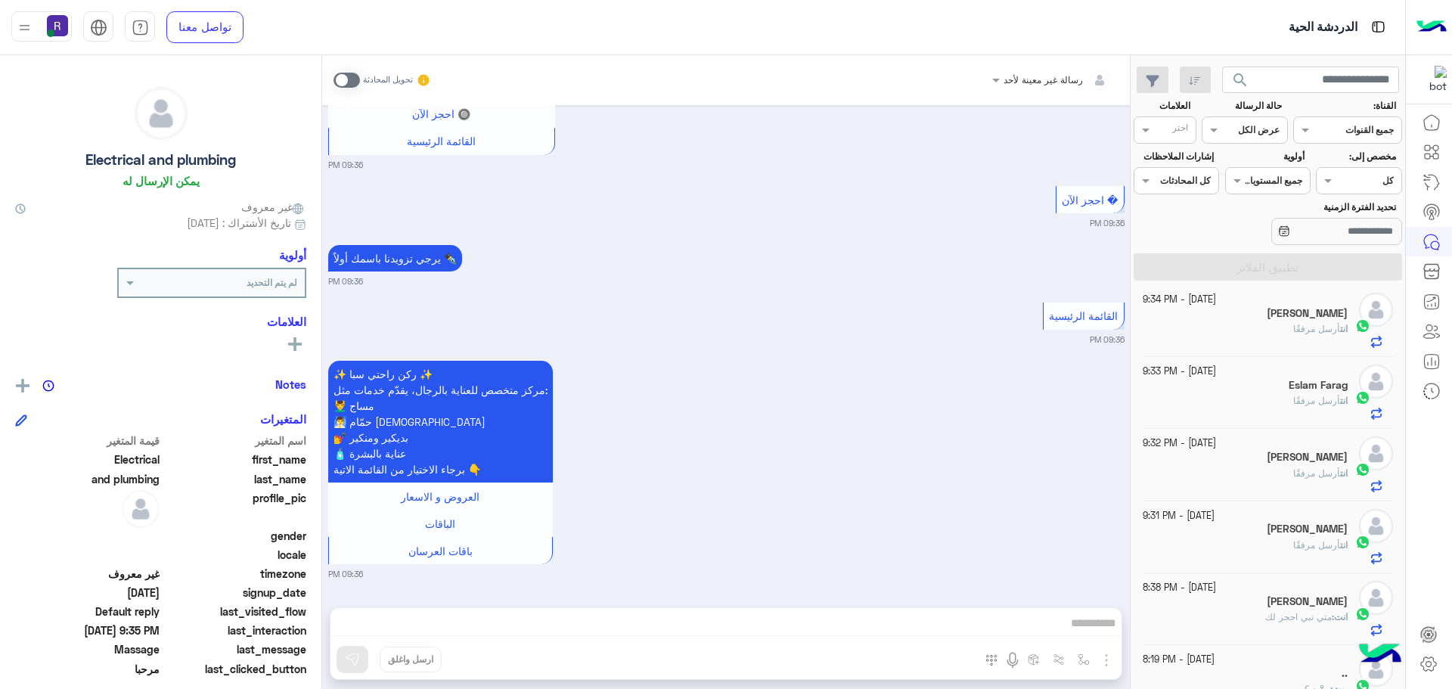
click at [337, 81] on span at bounding box center [347, 80] width 26 height 15
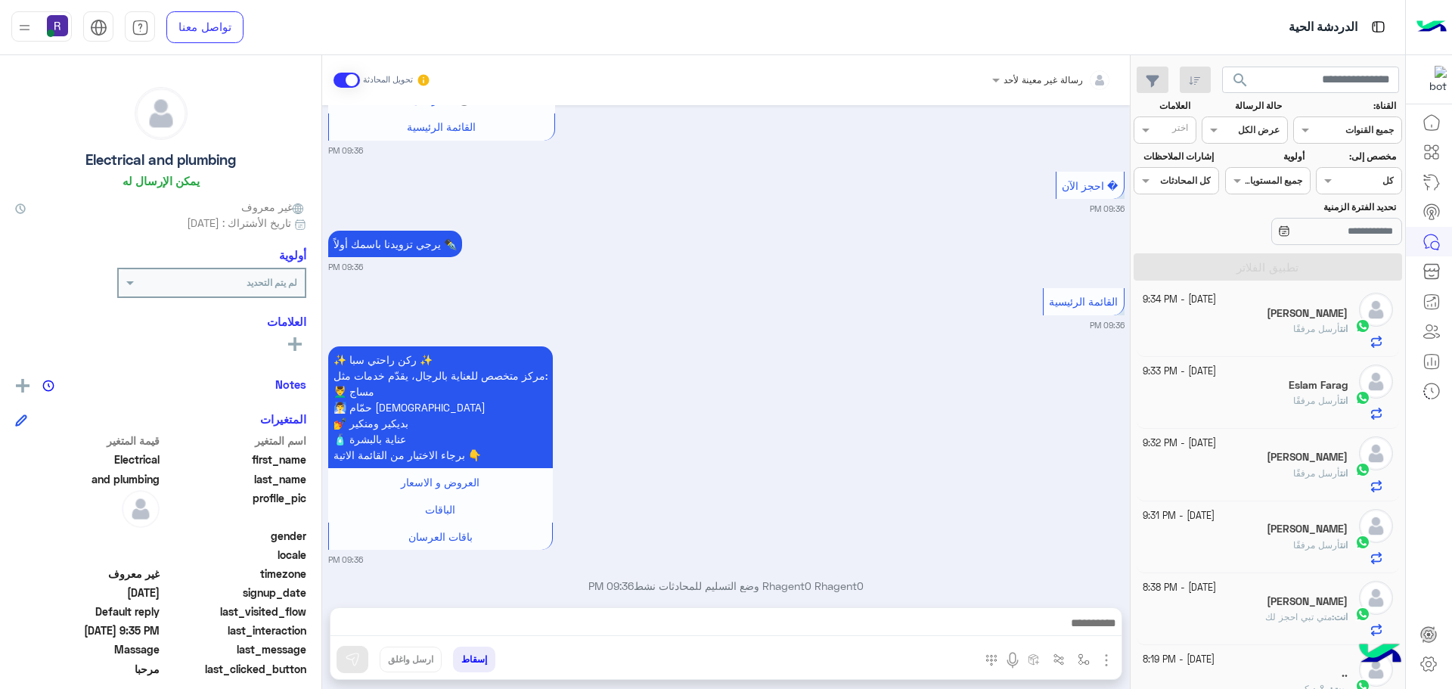
scroll to position [1096, 0]
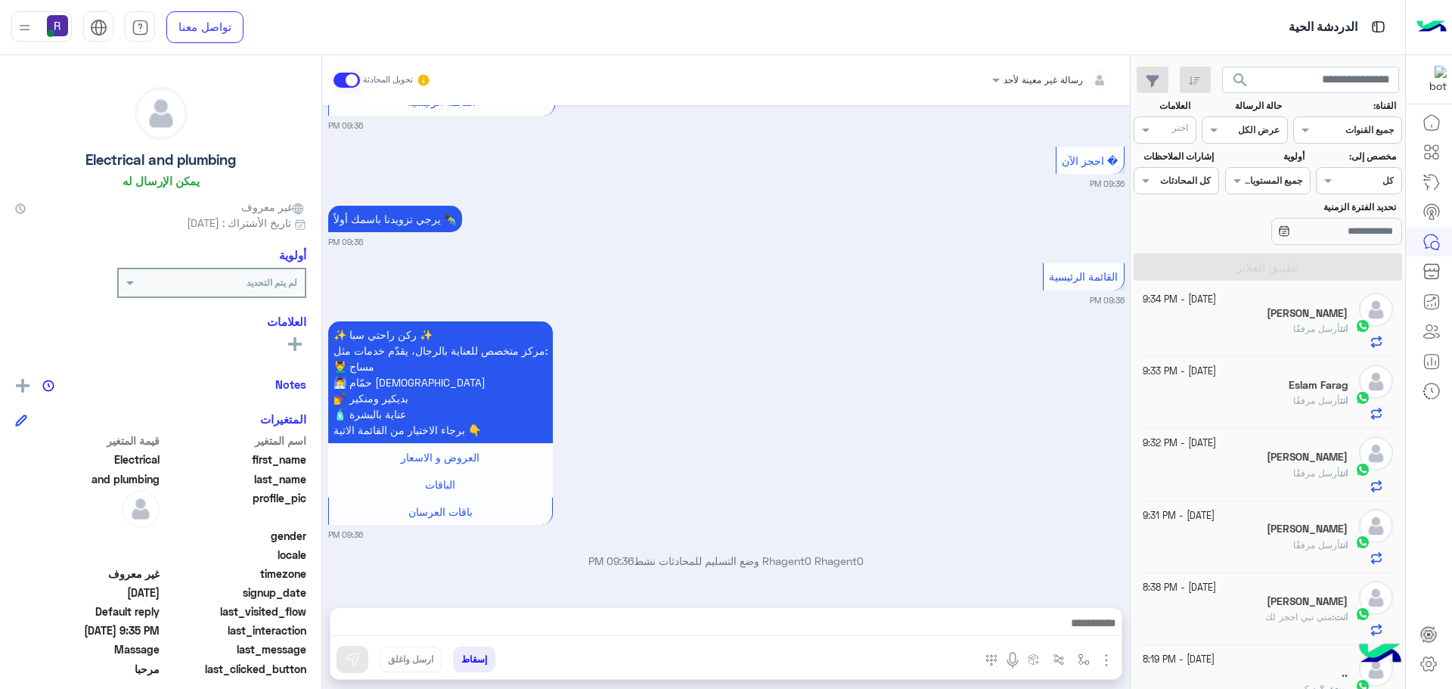
click at [1098, 652] on img "button" at bounding box center [1107, 660] width 18 height 18
click at [1080, 634] on span "الصور" at bounding box center [1078, 627] width 28 height 17
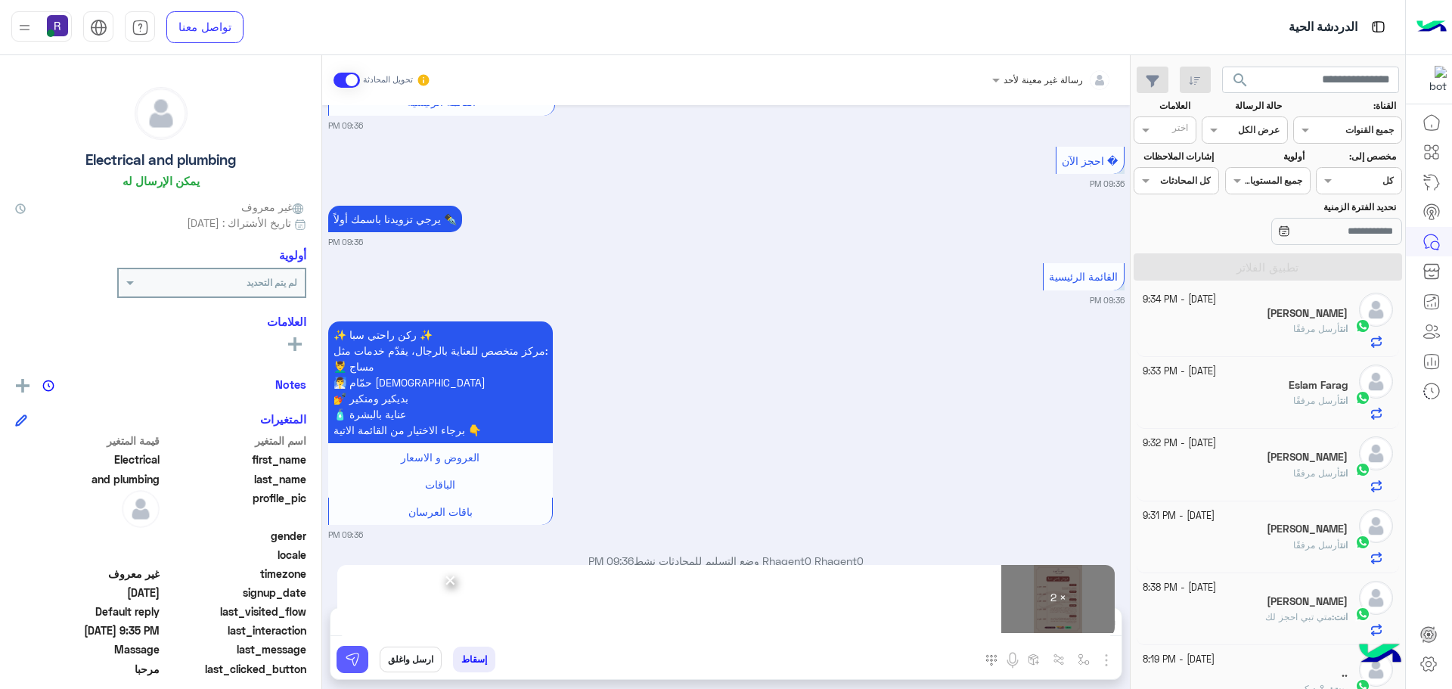
click at [363, 660] on button at bounding box center [353, 659] width 32 height 27
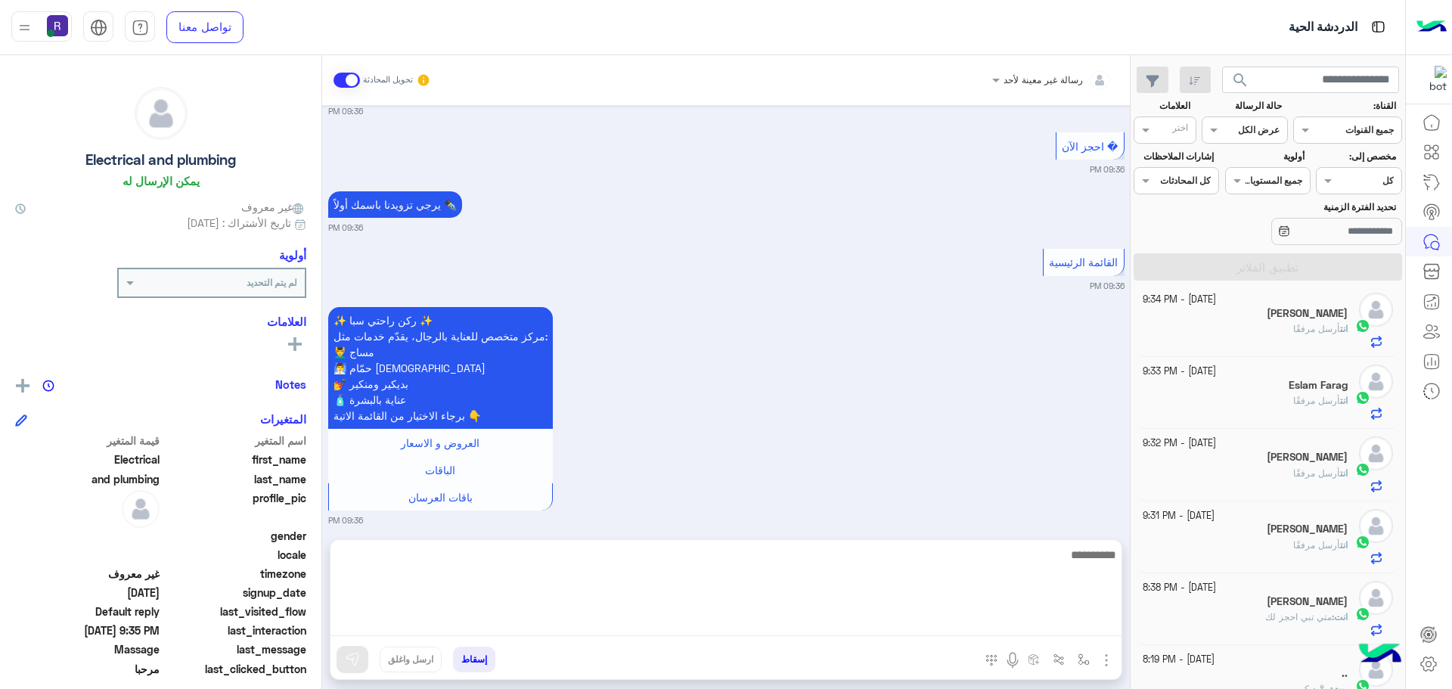
click at [992, 632] on textarea at bounding box center [726, 590] width 791 height 91
paste textarea "**********"
type textarea "**********"
click at [998, 548] on textarea "**********" at bounding box center [726, 590] width 791 height 91
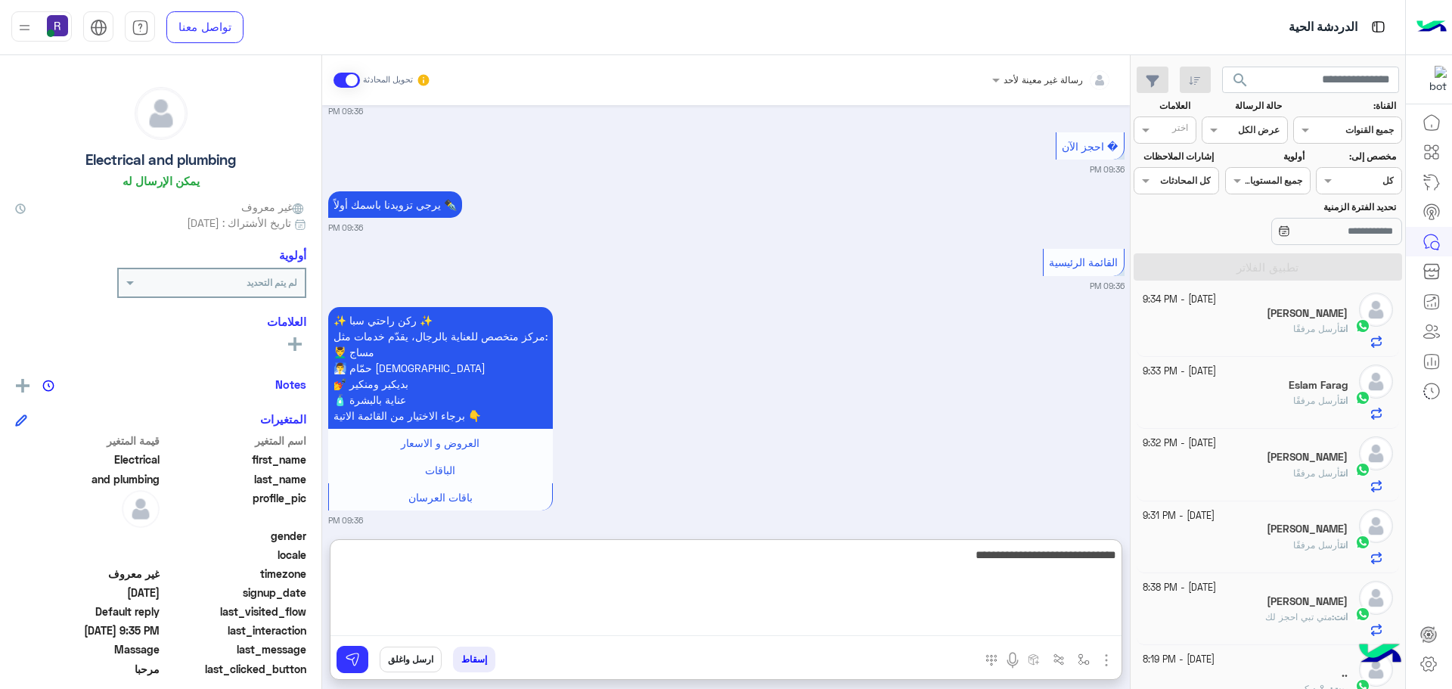
type textarea "*****"
click at [998, 548] on textarea "**********" at bounding box center [726, 590] width 791 height 91
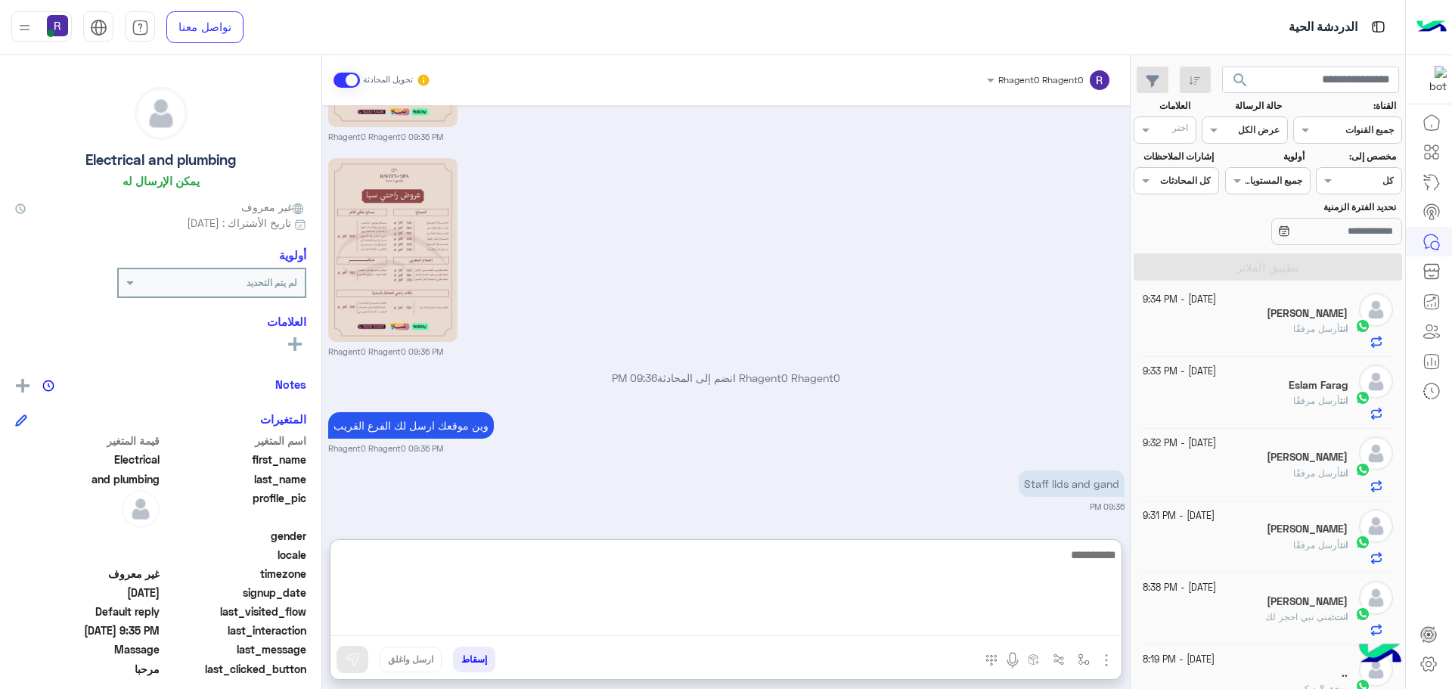
scroll to position [1748, 0]
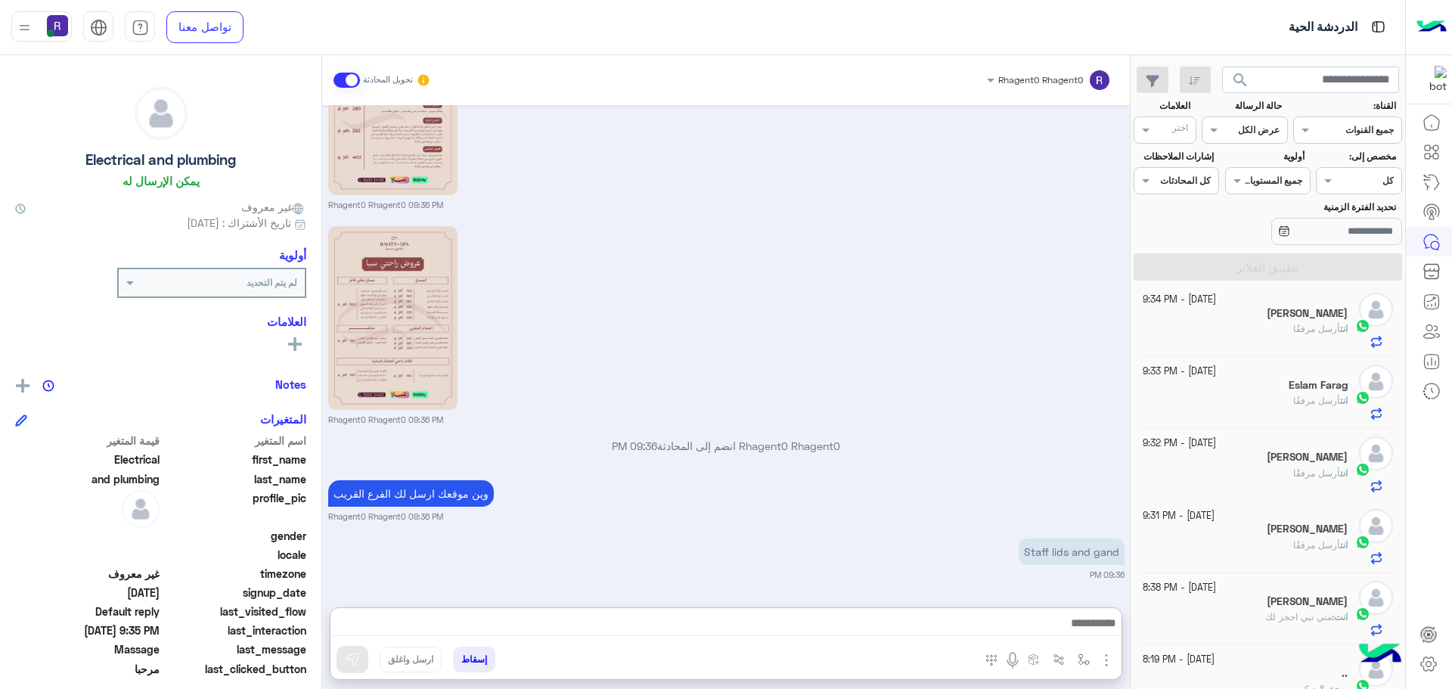
click at [780, 477] on div "وين موقعك ارسل لك الفرع القريب Rhagent0 Rhagent0 09:36 PM" at bounding box center [726, 500] width 797 height 46
